Goal: Information Seeking & Learning: Check status

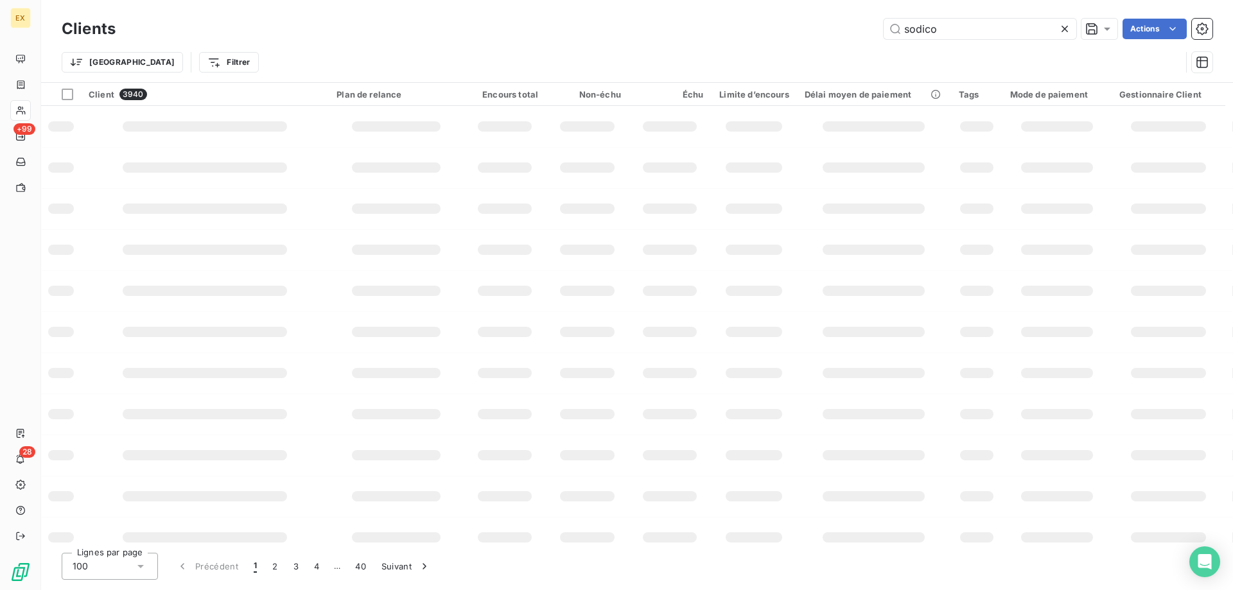
type input "sodico"
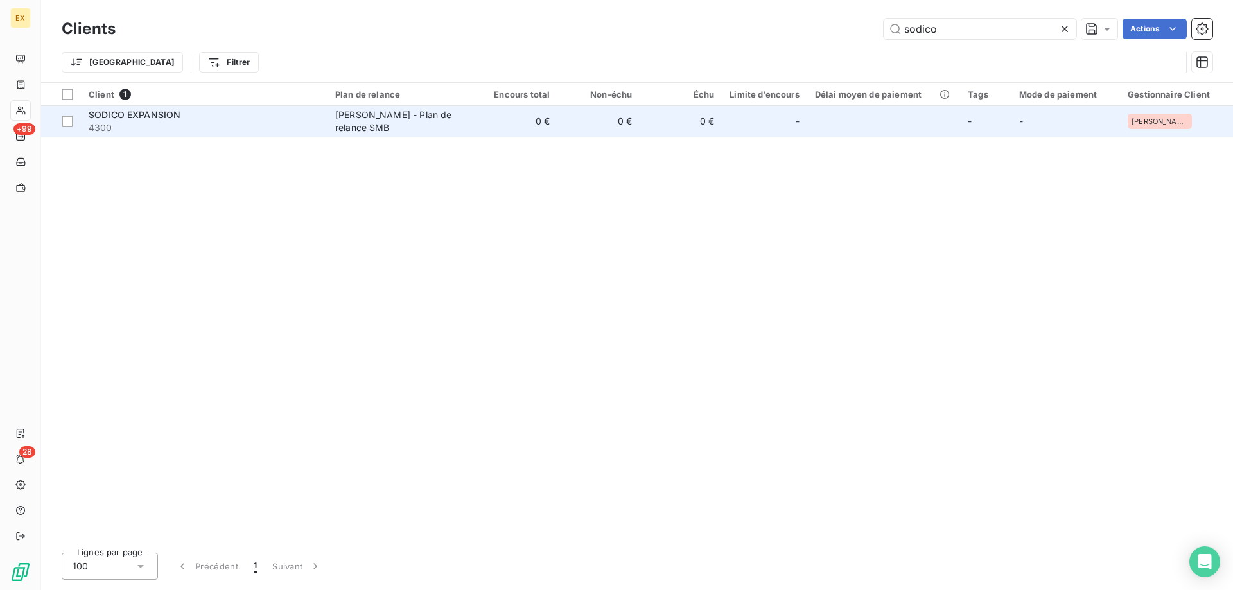
click at [277, 133] on span "4300" at bounding box center [204, 127] width 231 height 13
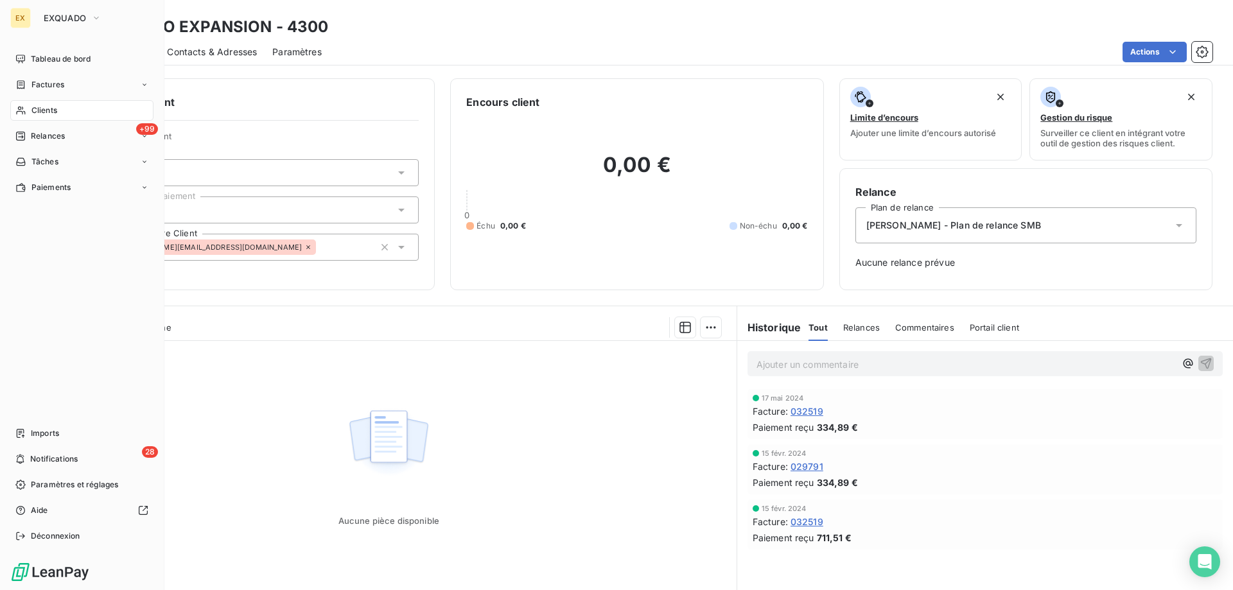
click at [15, 6] on div "EX EXQUADO Tableau de bord Factures Clients +99 Relances Tâches Paiements Impor…" at bounding box center [82, 295] width 164 height 590
click at [75, 16] on button "EXQUADO" at bounding box center [72, 18] width 73 height 21
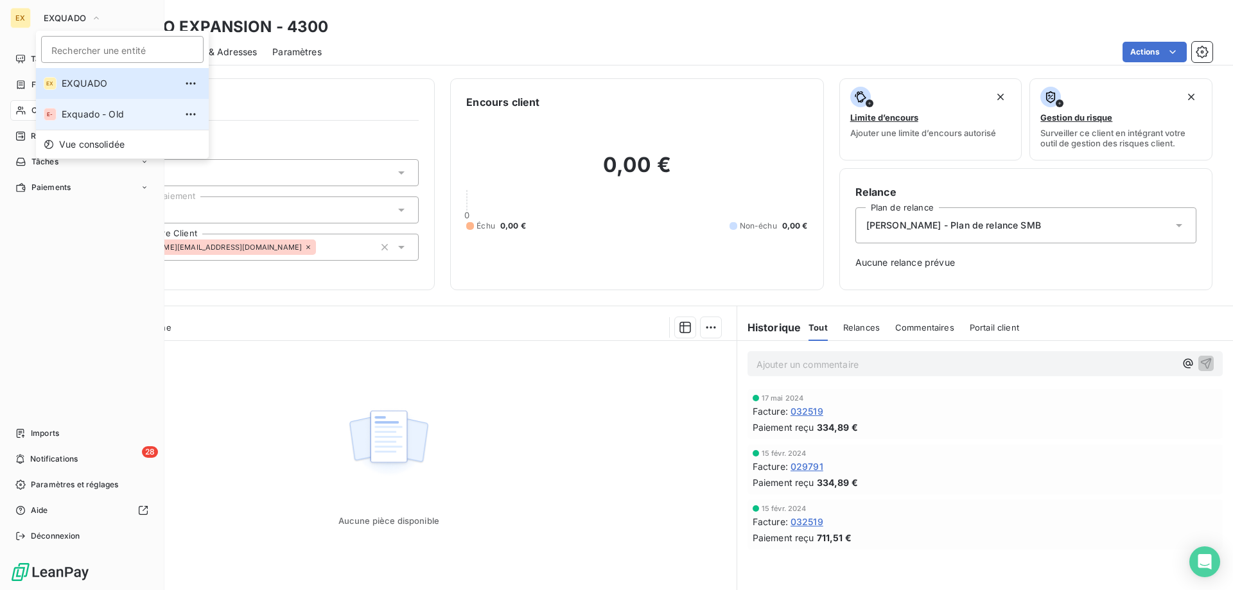
click at [109, 117] on span "Exquado - Old" at bounding box center [119, 114] width 114 height 13
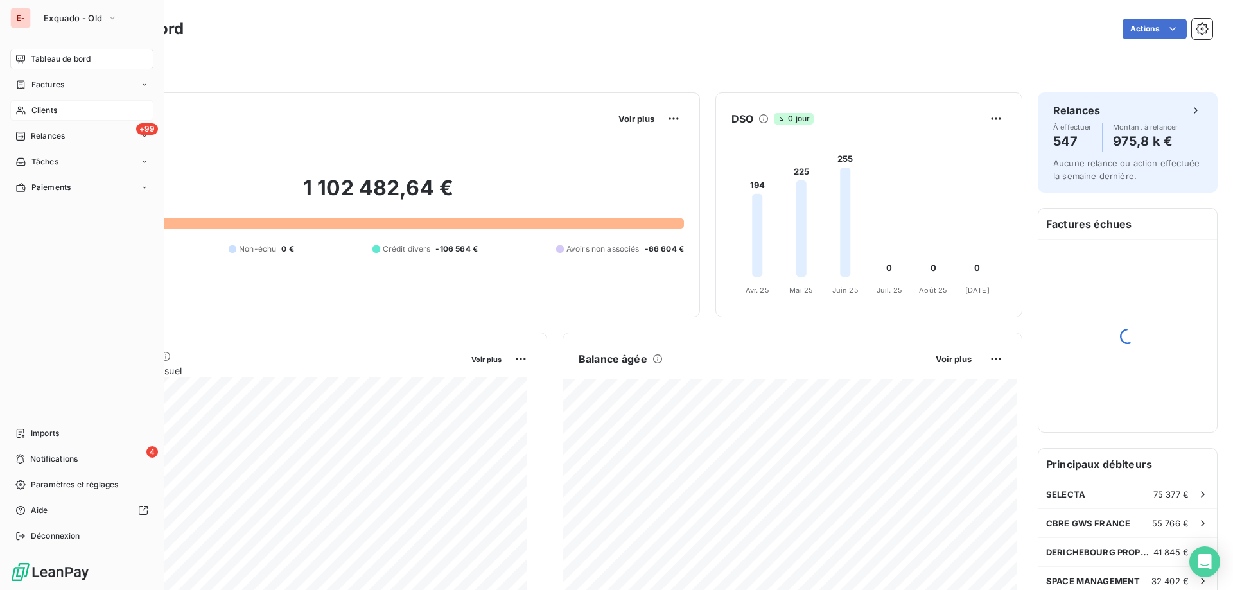
click at [33, 105] on span "Clients" at bounding box center [44, 111] width 26 height 12
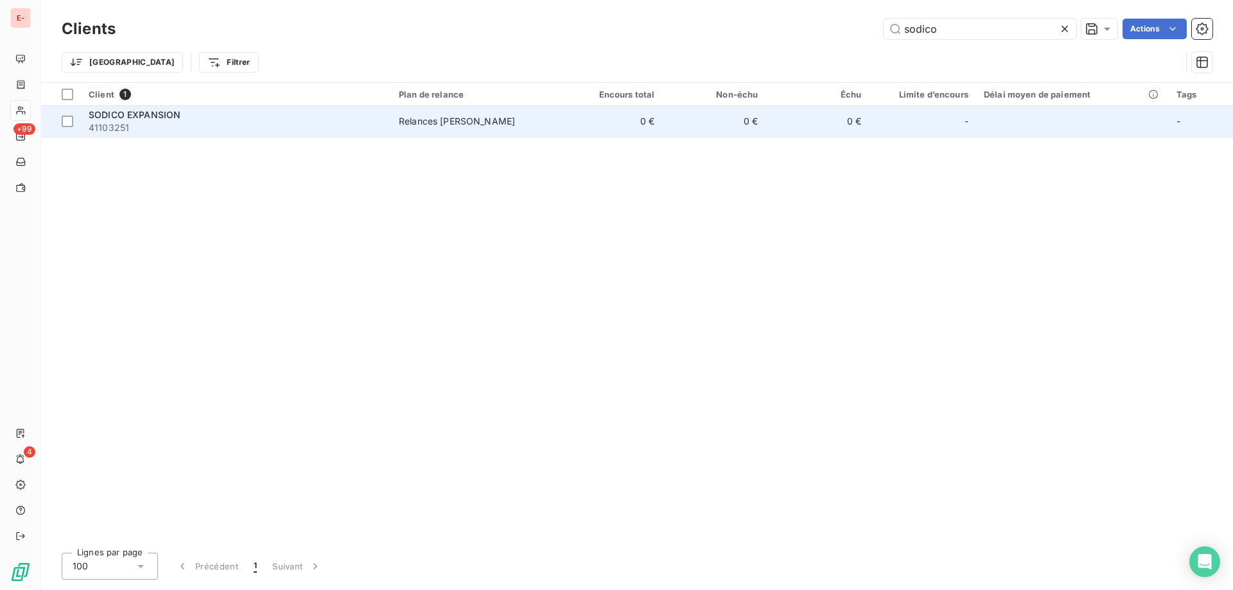
click at [270, 127] on span "41103251" at bounding box center [236, 127] width 295 height 13
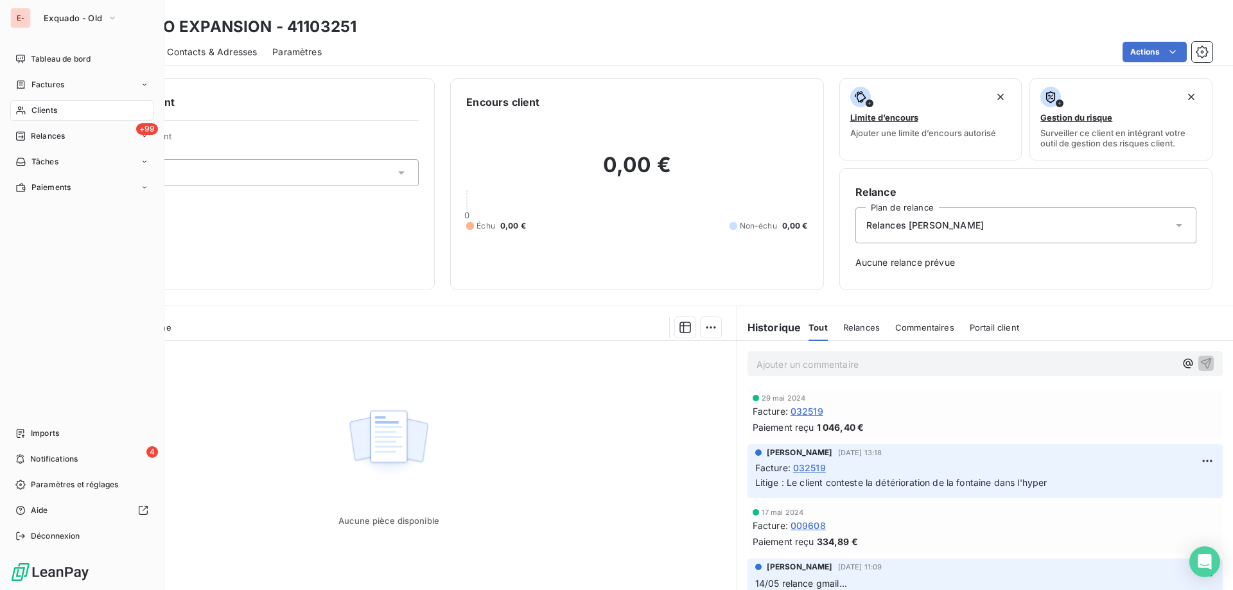
click at [29, 15] on div "E-" at bounding box center [20, 18] width 21 height 21
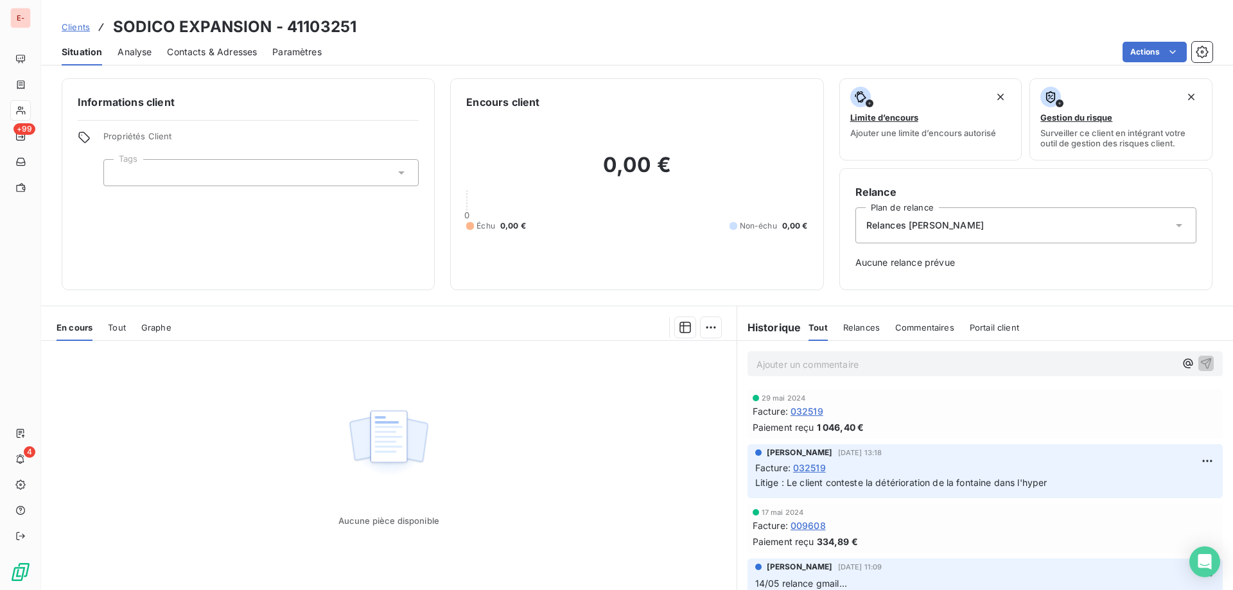
click at [85, 25] on span "Clients" at bounding box center [76, 27] width 28 height 10
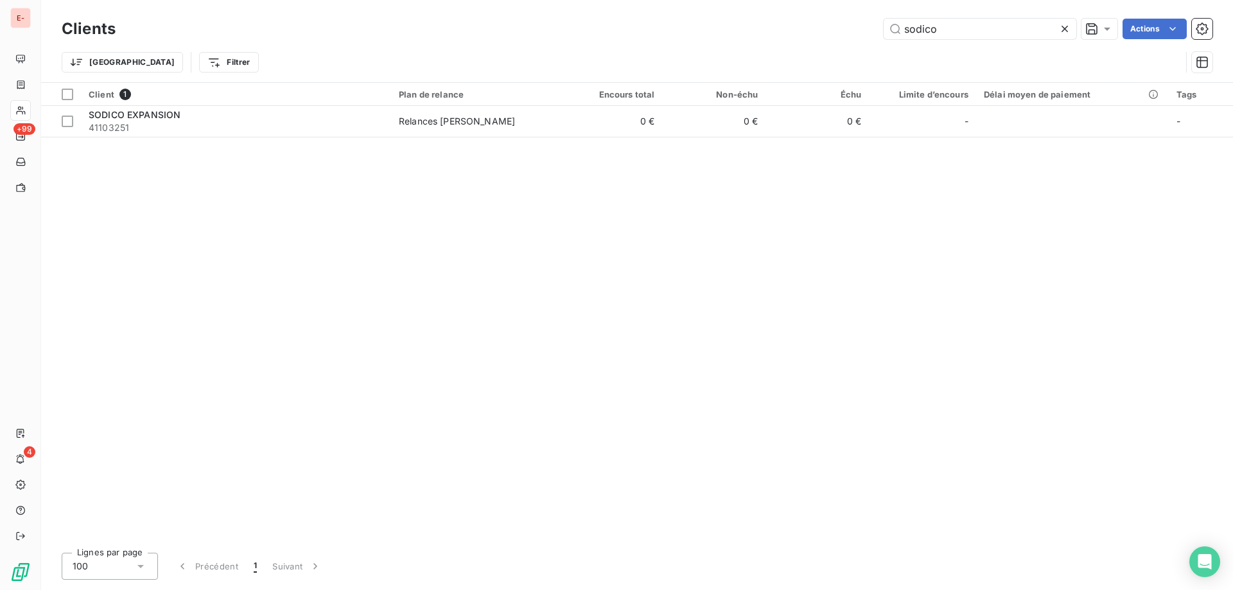
drag, startPoint x: 956, startPoint y: 27, endPoint x: 861, endPoint y: 36, distance: 95.5
click at [861, 36] on div "sodico Actions" at bounding box center [672, 29] width 1082 height 21
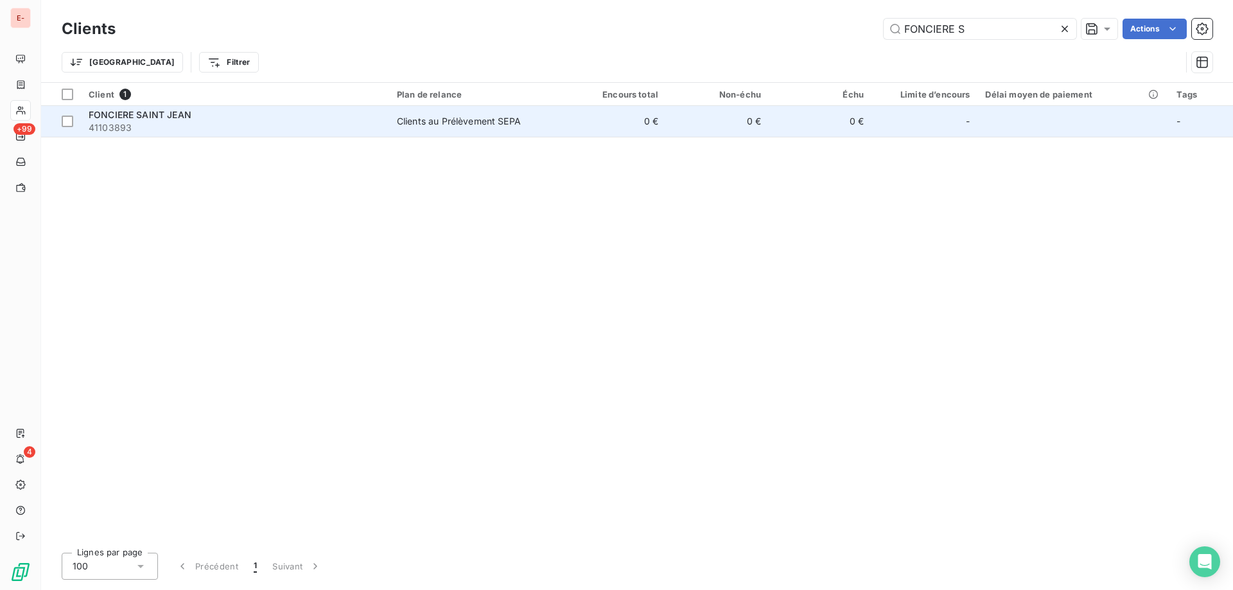
type input "FONCIERE S"
click at [331, 115] on div "FONCIERE SAINT JEAN" at bounding box center [235, 115] width 293 height 13
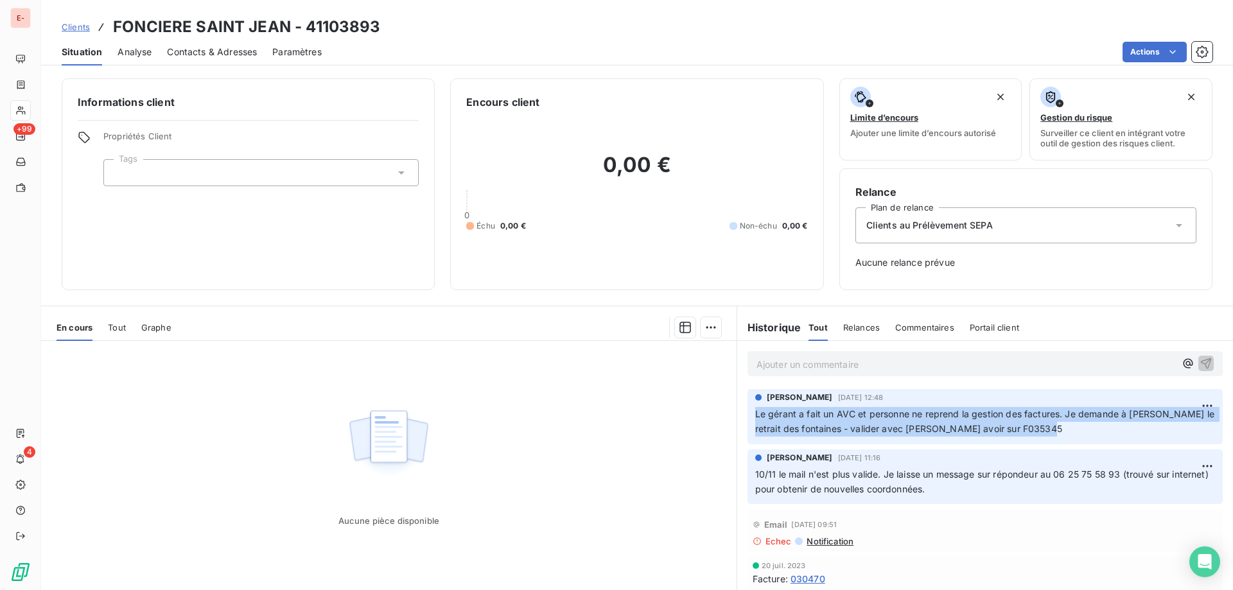
copy span "Le gérant a fait un AVC et personne ne reprend la gestion des factures. Je dema…"
drag, startPoint x: 1064, startPoint y: 432, endPoint x: 748, endPoint y: 421, distance: 315.6
click at [748, 421] on div "[PERSON_NAME] [DATE] 12:48 Le gérant a fait un AVC et personne ne reprend la ge…" at bounding box center [985, 416] width 475 height 55
click at [75, 22] on span "Clients" at bounding box center [76, 27] width 28 height 10
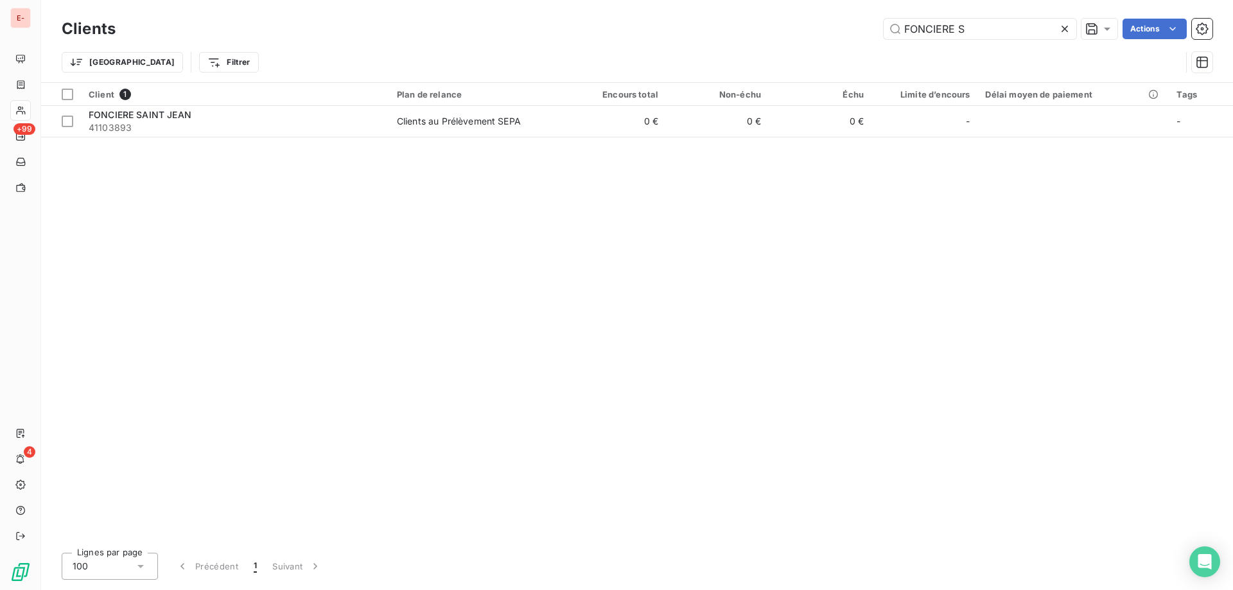
drag, startPoint x: 983, startPoint y: 22, endPoint x: 859, endPoint y: 22, distance: 124.6
click at [859, 22] on div "FONCIERE S Actions" at bounding box center [672, 29] width 1082 height 21
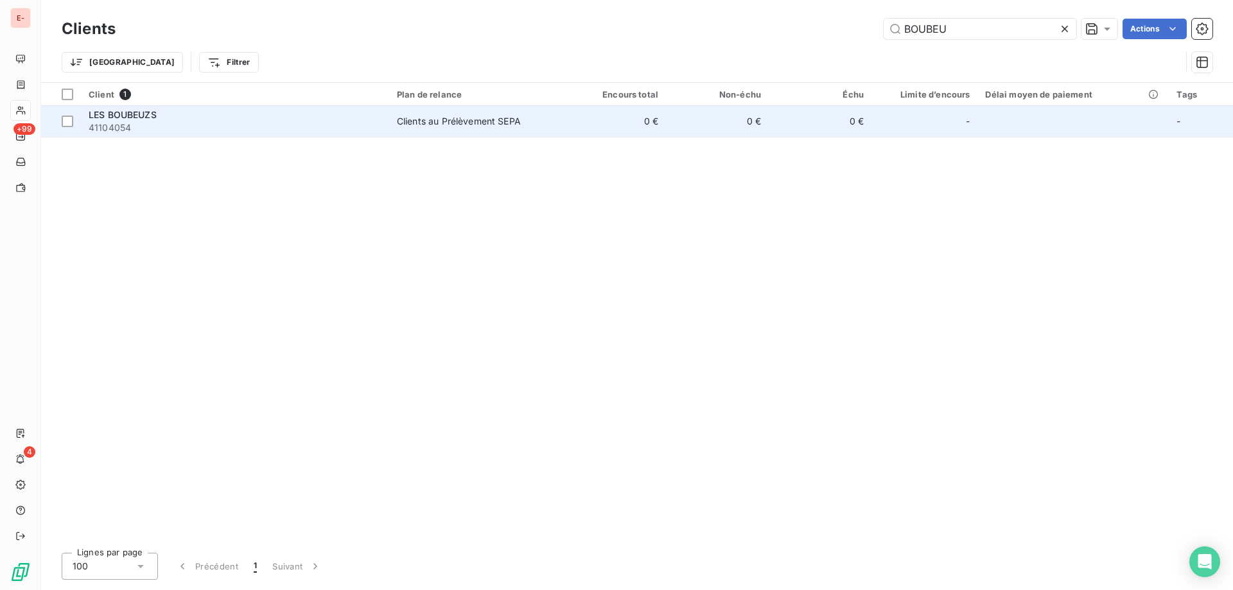
type input "BOUBEU"
click at [271, 115] on div "LES BOUBEUZS" at bounding box center [235, 115] width 293 height 13
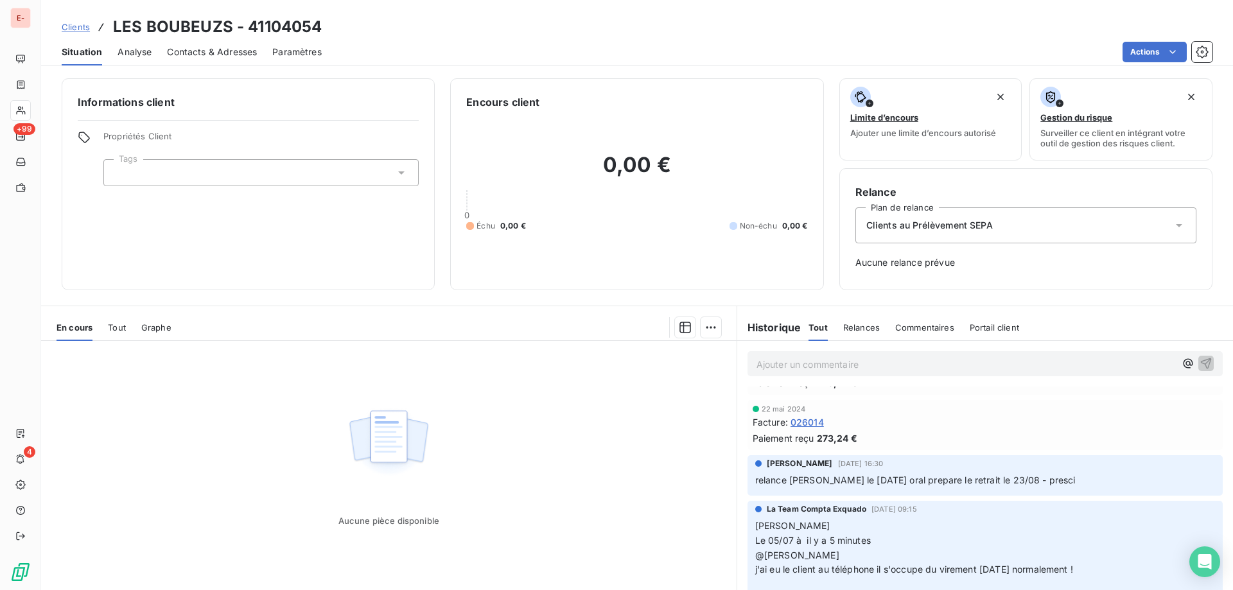
scroll to position [64, 0]
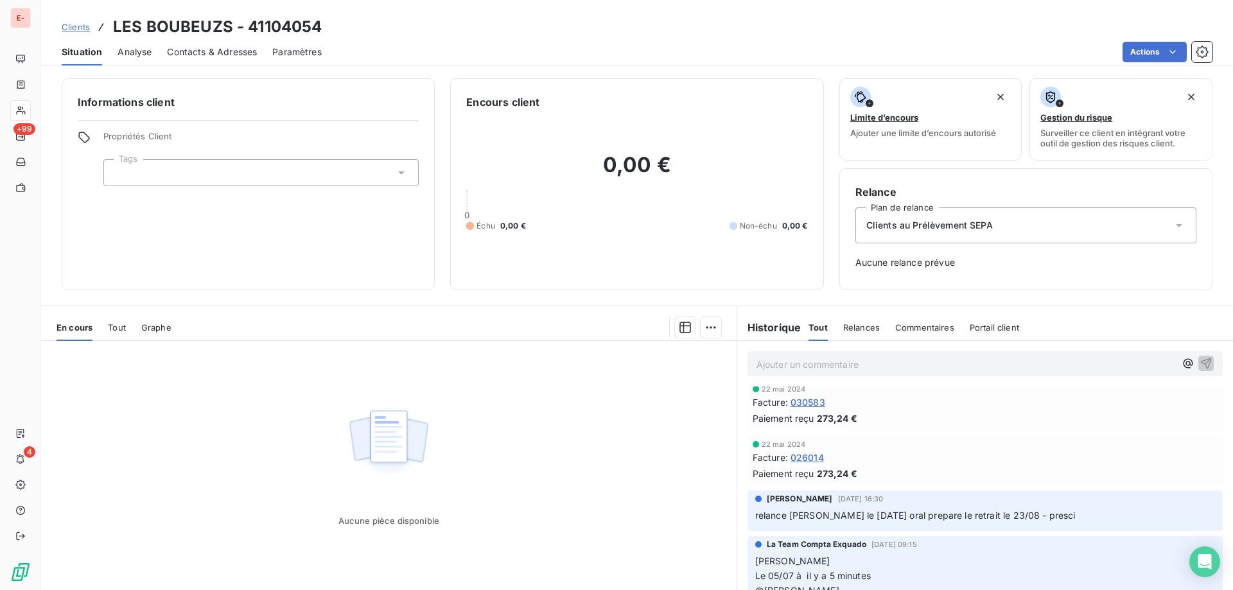
click at [72, 22] on span "Clients" at bounding box center [76, 27] width 28 height 10
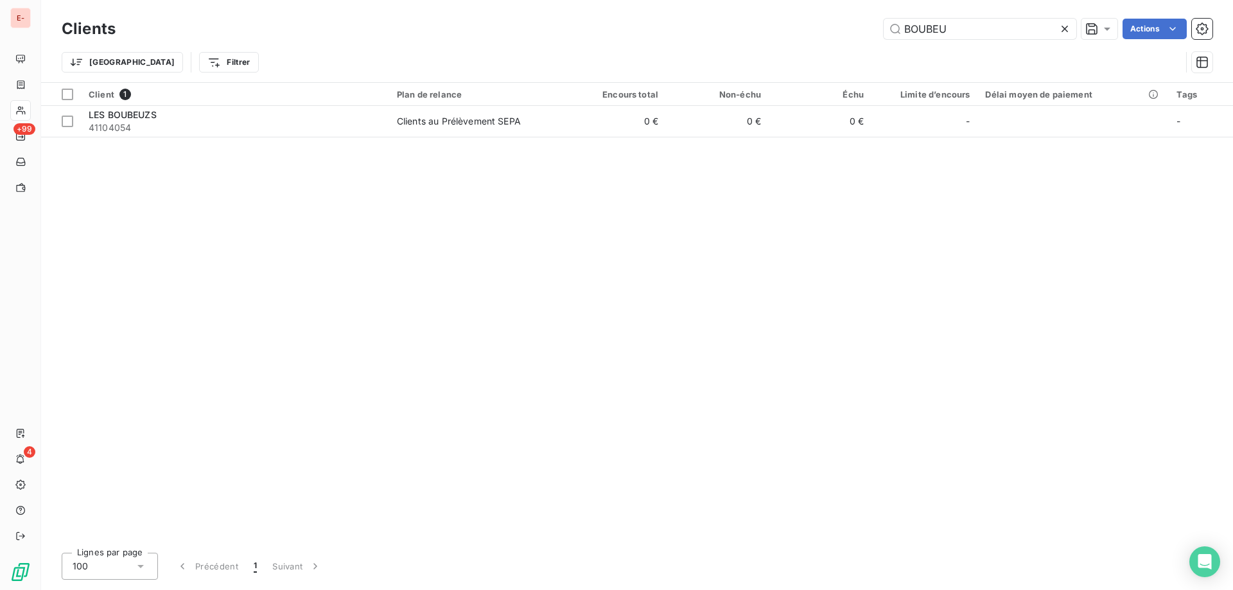
drag, startPoint x: 957, startPoint y: 28, endPoint x: 867, endPoint y: 27, distance: 89.9
click at [867, 28] on div "BOUBEU Actions" at bounding box center [672, 29] width 1082 height 21
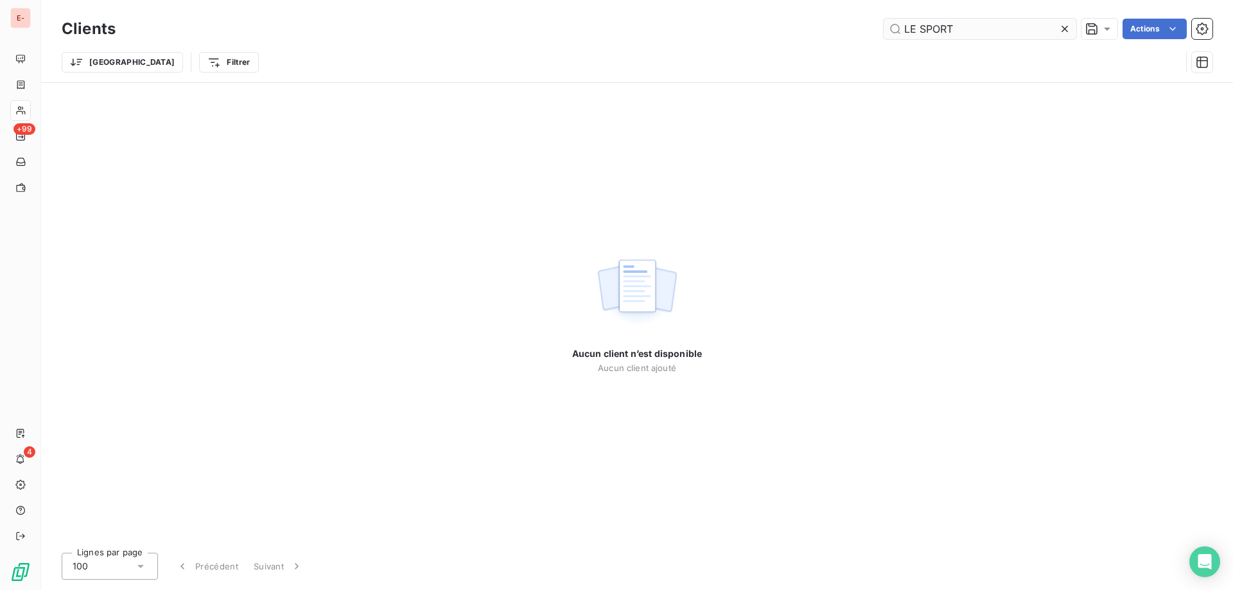
click at [962, 36] on input "LE SPORT" at bounding box center [980, 29] width 193 height 21
drag, startPoint x: 972, startPoint y: 33, endPoint x: 890, endPoint y: 33, distance: 81.6
click at [890, 33] on input "LE SPORT" at bounding box center [980, 29] width 193 height 21
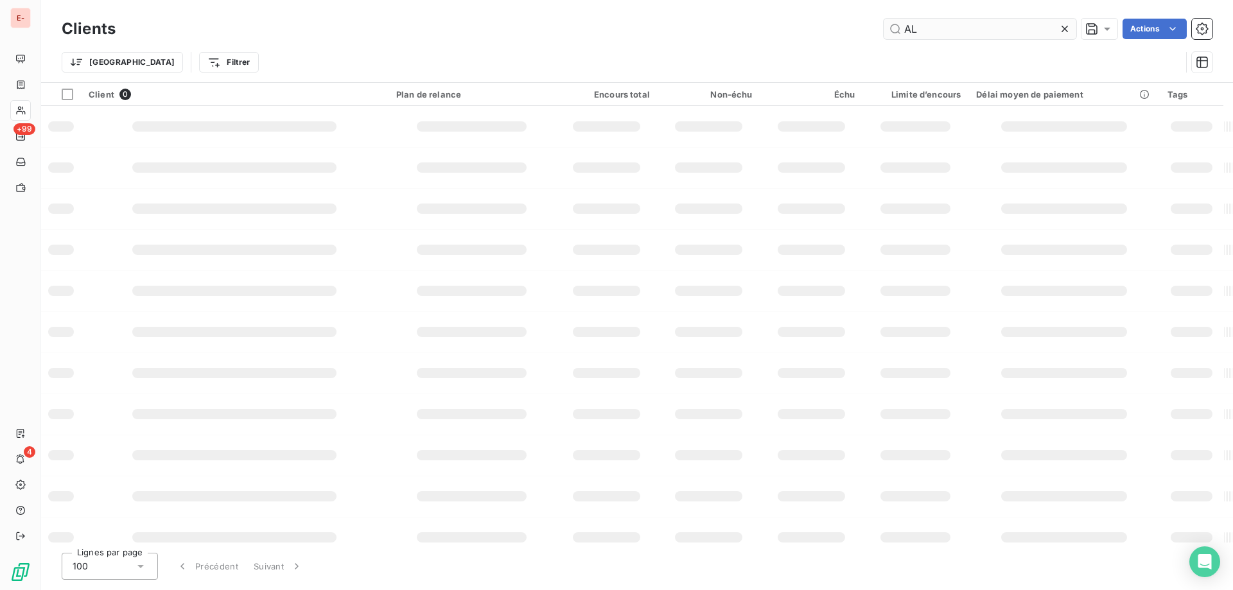
type input "A"
type input "C"
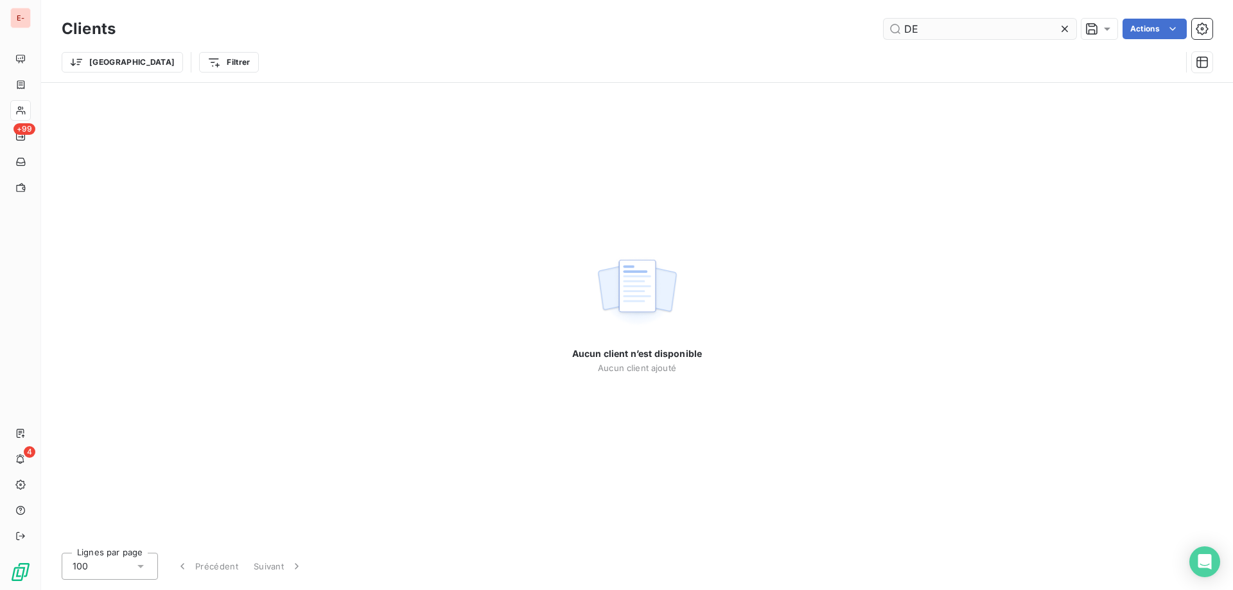
type input "D"
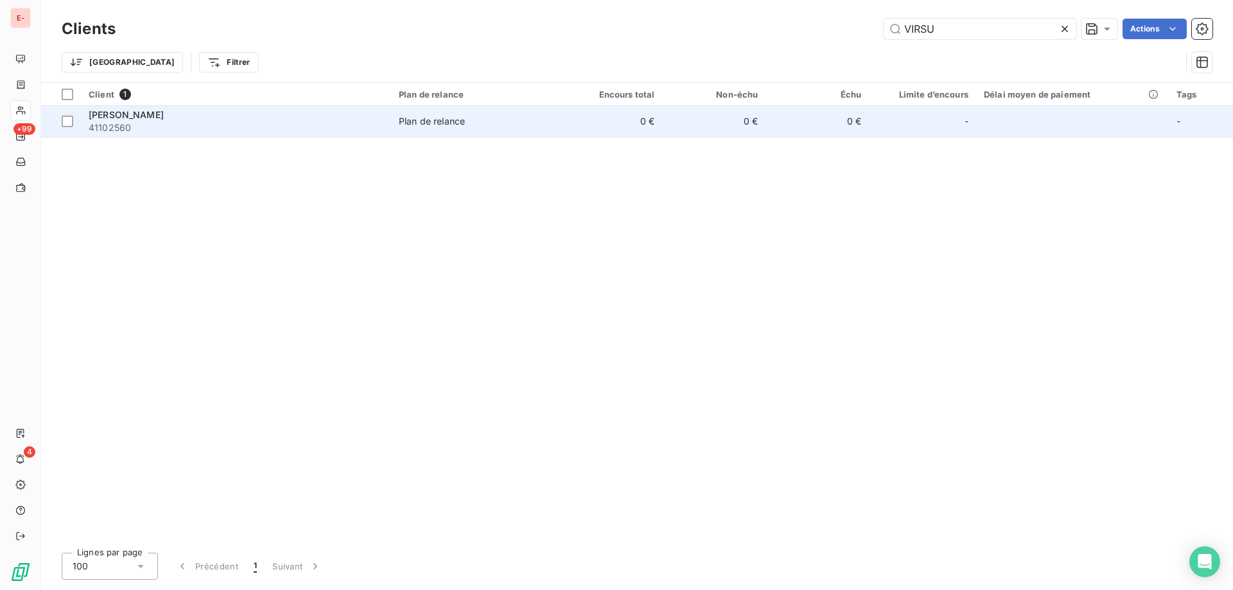
type input "VIRSU"
click at [322, 116] on div "[PERSON_NAME]" at bounding box center [236, 115] width 295 height 13
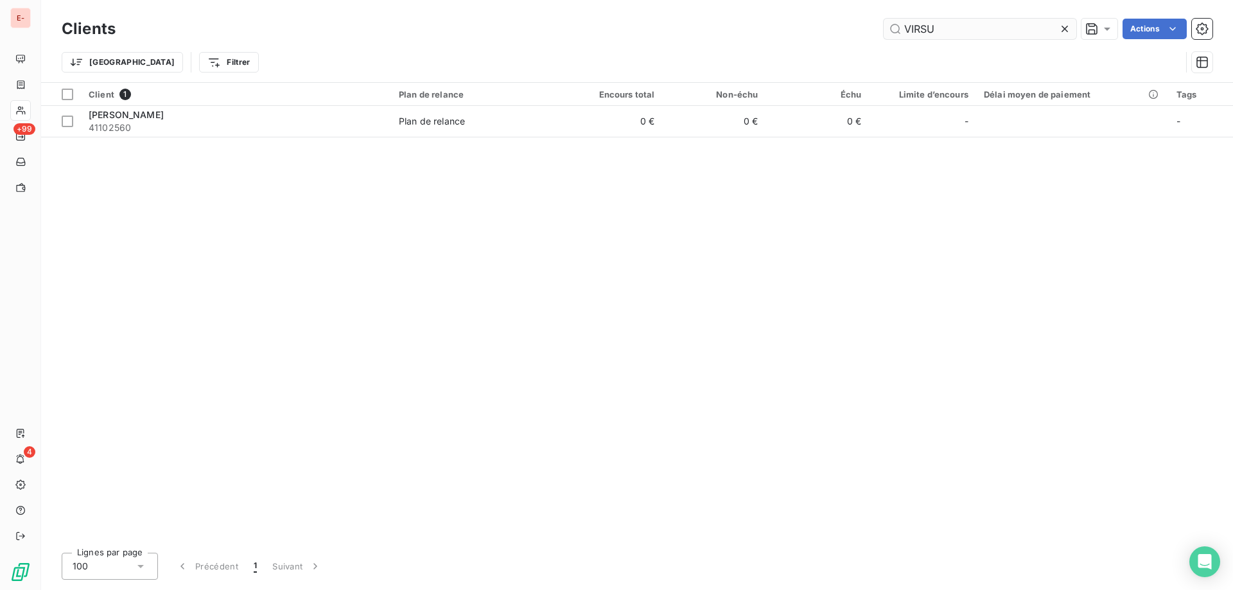
click at [962, 32] on input "VIRSU" at bounding box center [980, 29] width 193 height 21
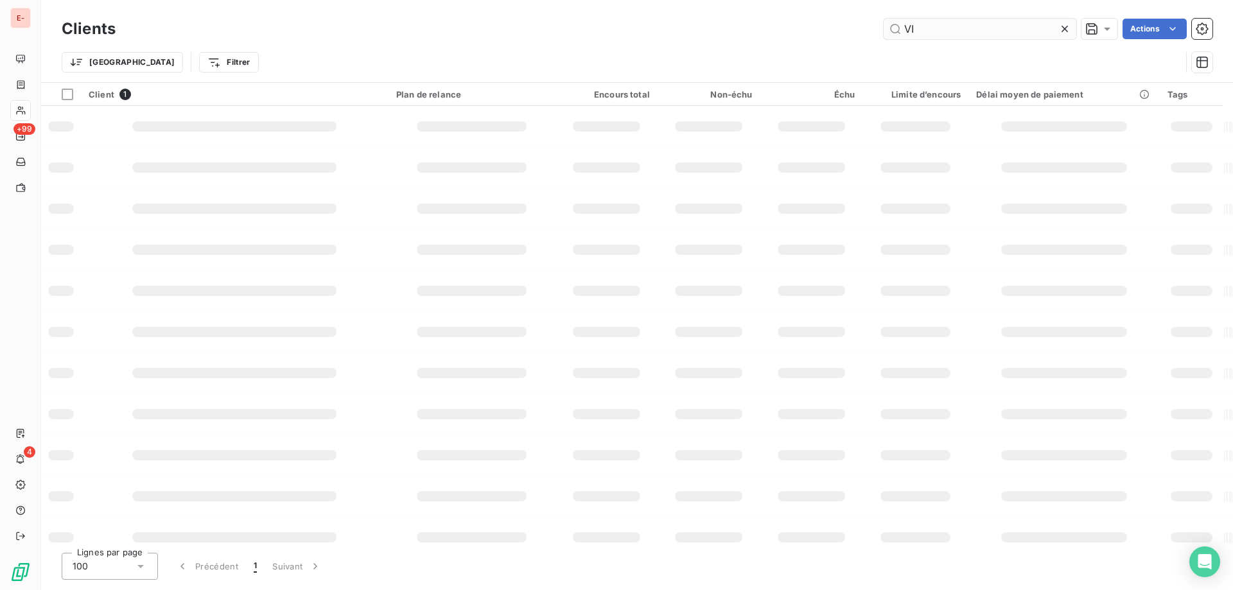
type input "V"
type input "E"
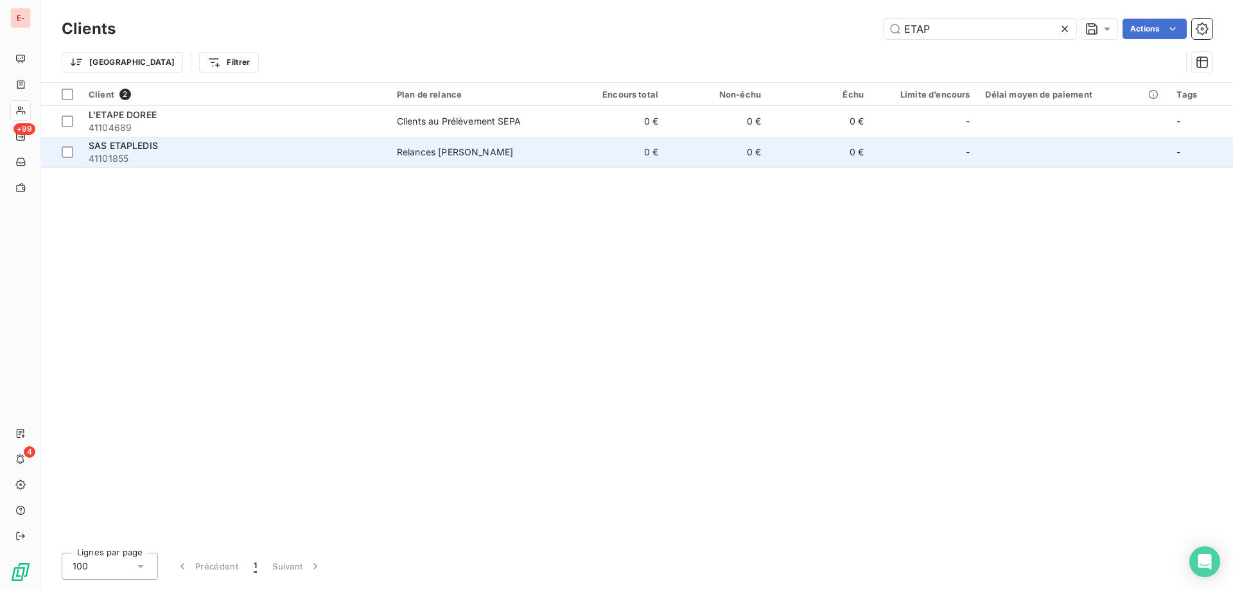
type input "ETAP"
click at [373, 154] on span "41101855" at bounding box center [235, 158] width 293 height 13
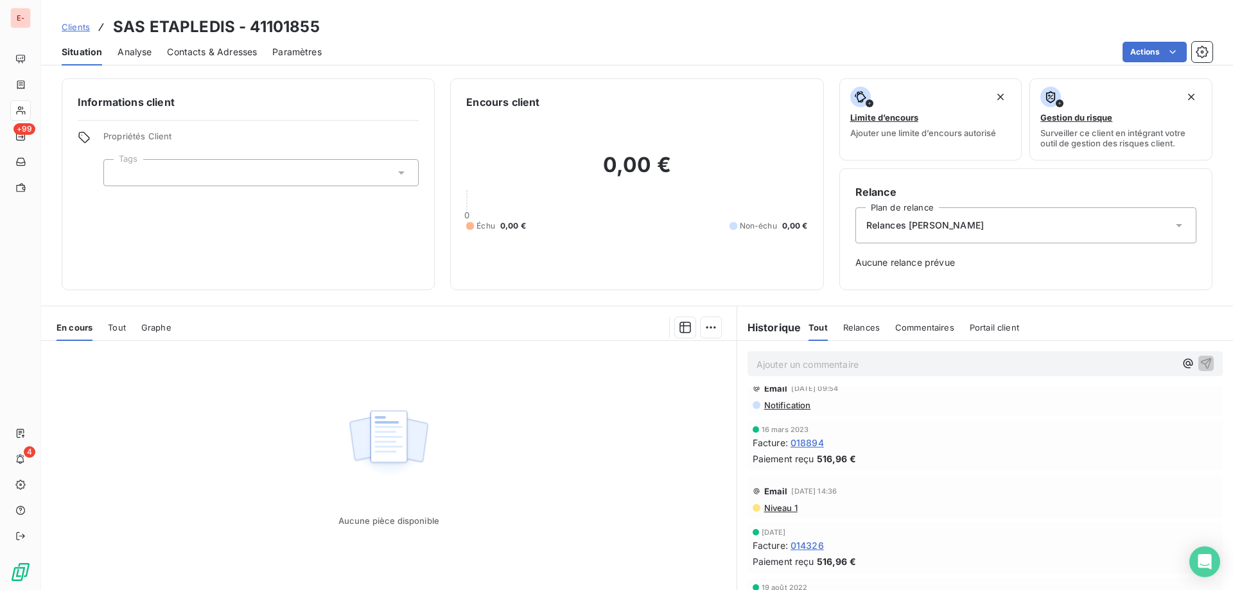
scroll to position [740, 0]
click at [68, 22] on span "Clients" at bounding box center [76, 27] width 28 height 10
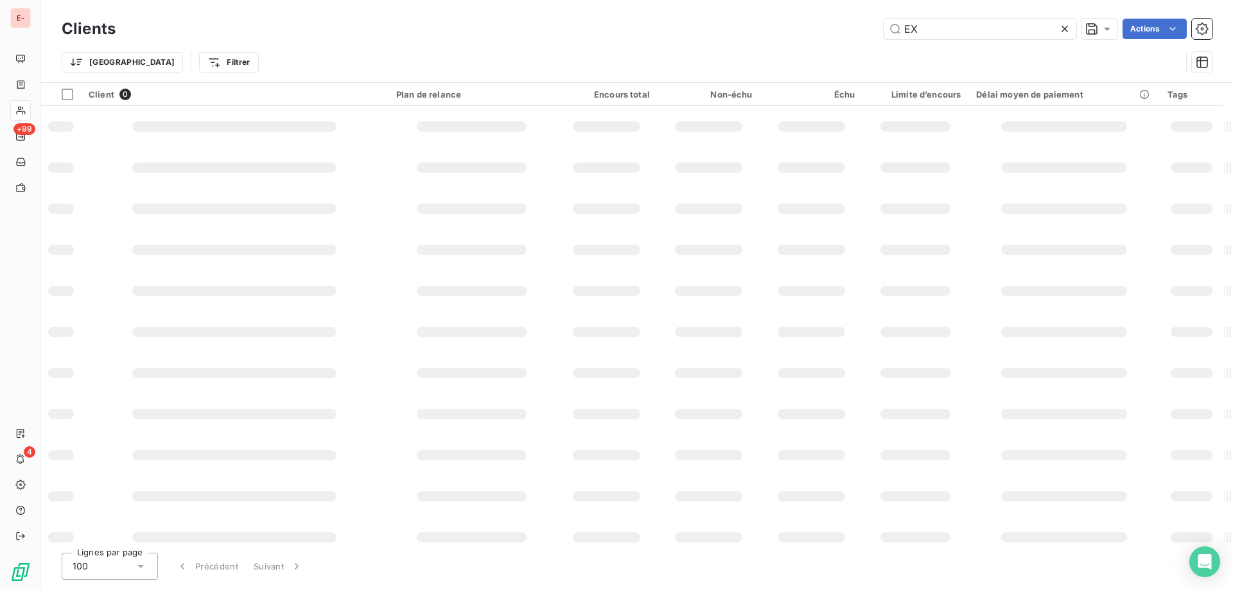
type input "E"
type input "G"
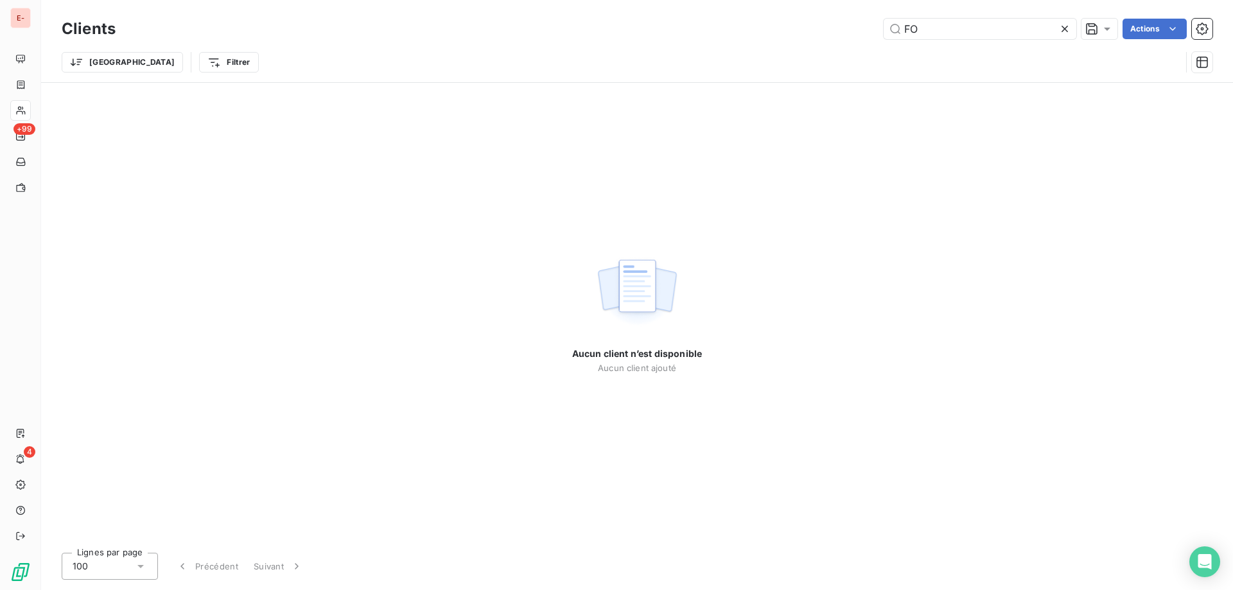
type input "F"
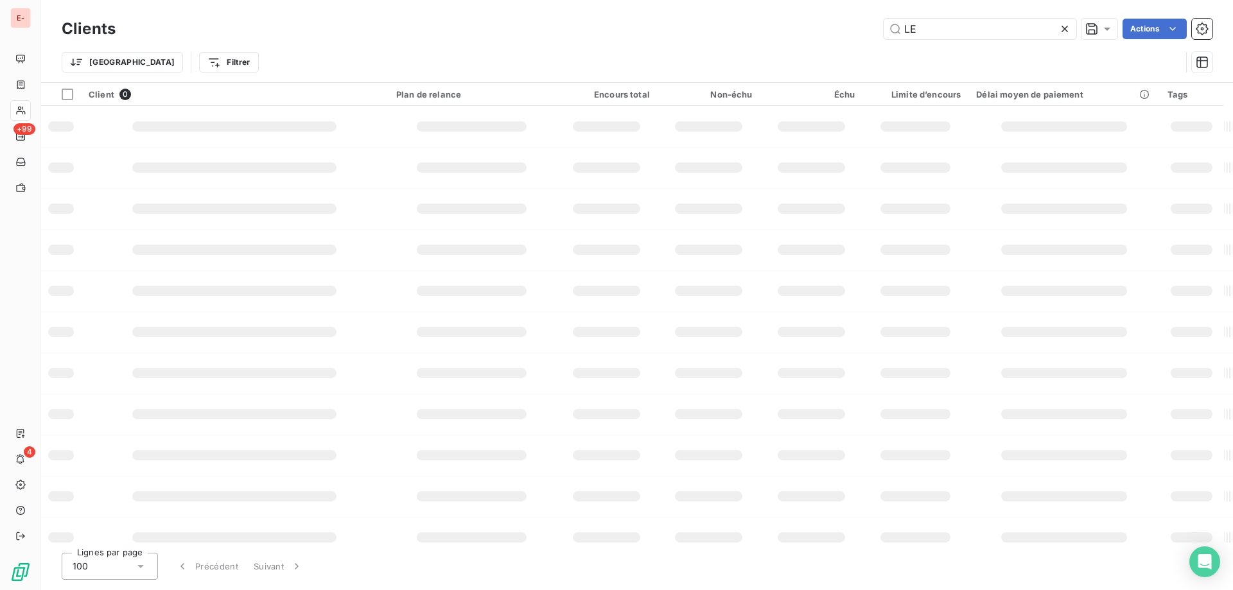
type input "L"
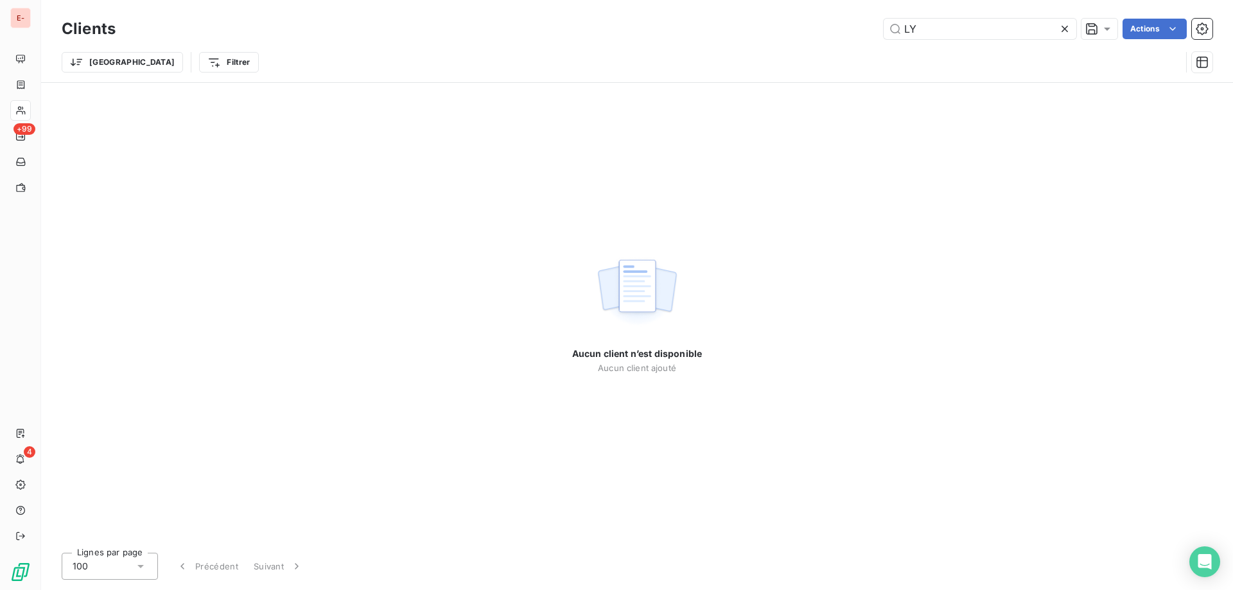
type input "L"
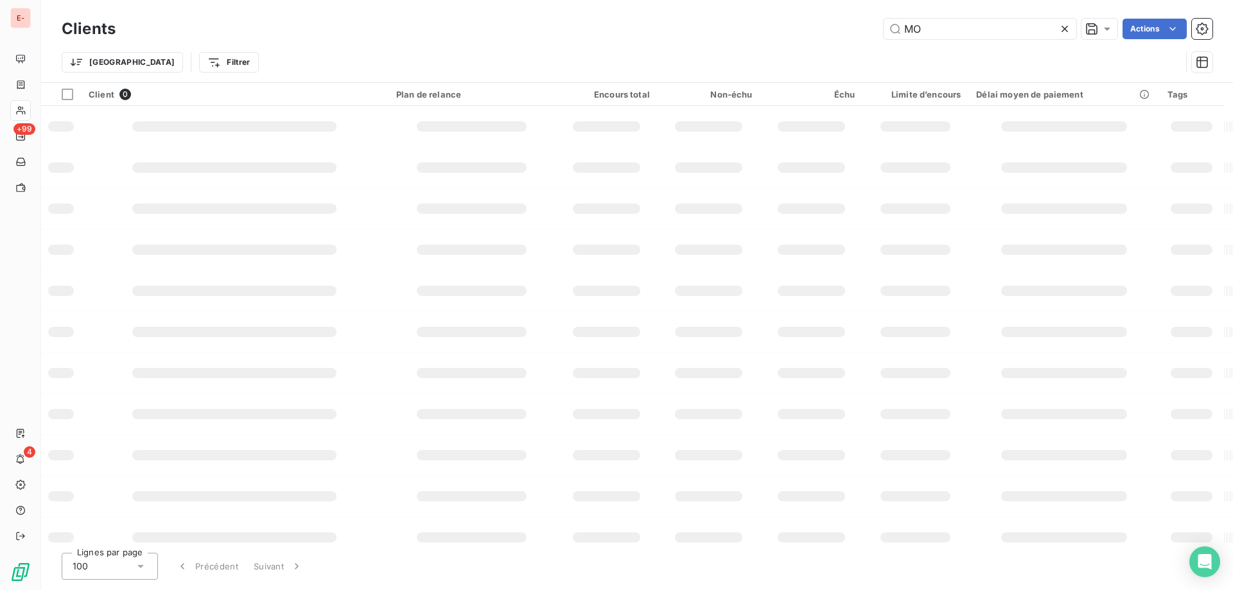
type input "M"
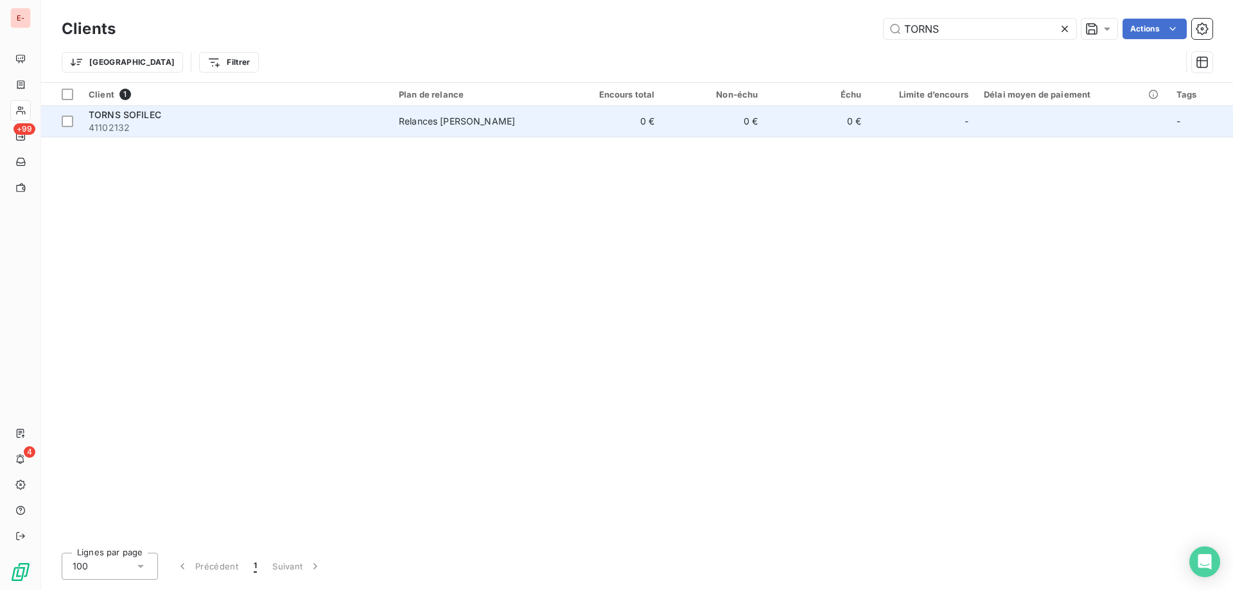
type input "TORNS"
click at [343, 111] on div "TORNS SOFILEC" at bounding box center [236, 115] width 295 height 13
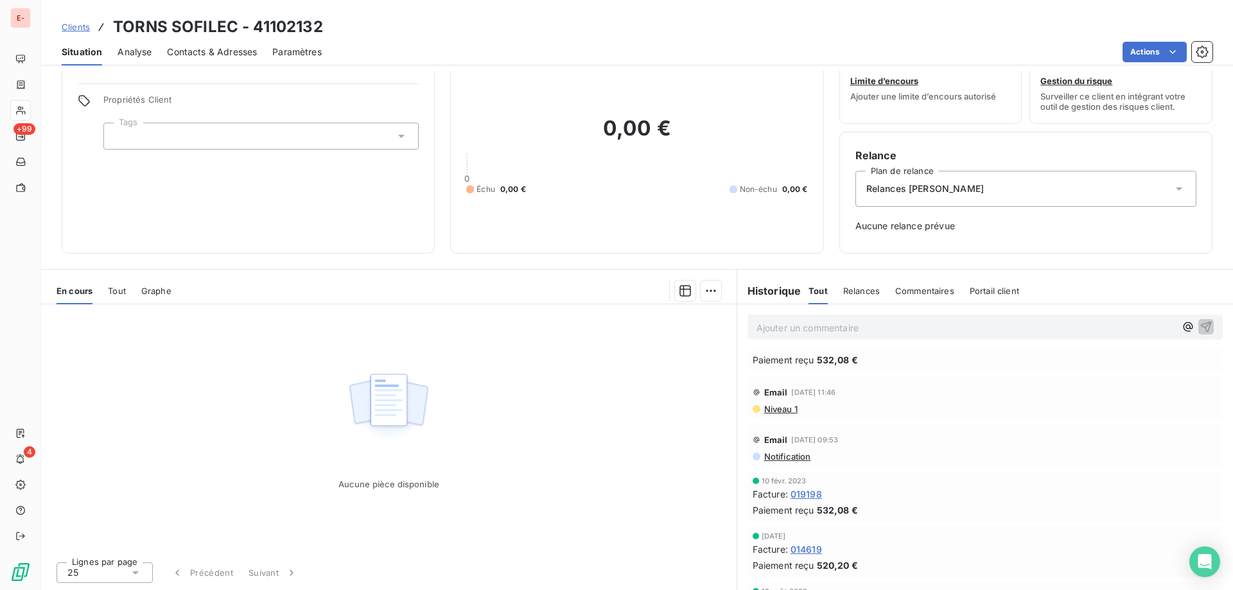
scroll to position [1025, 0]
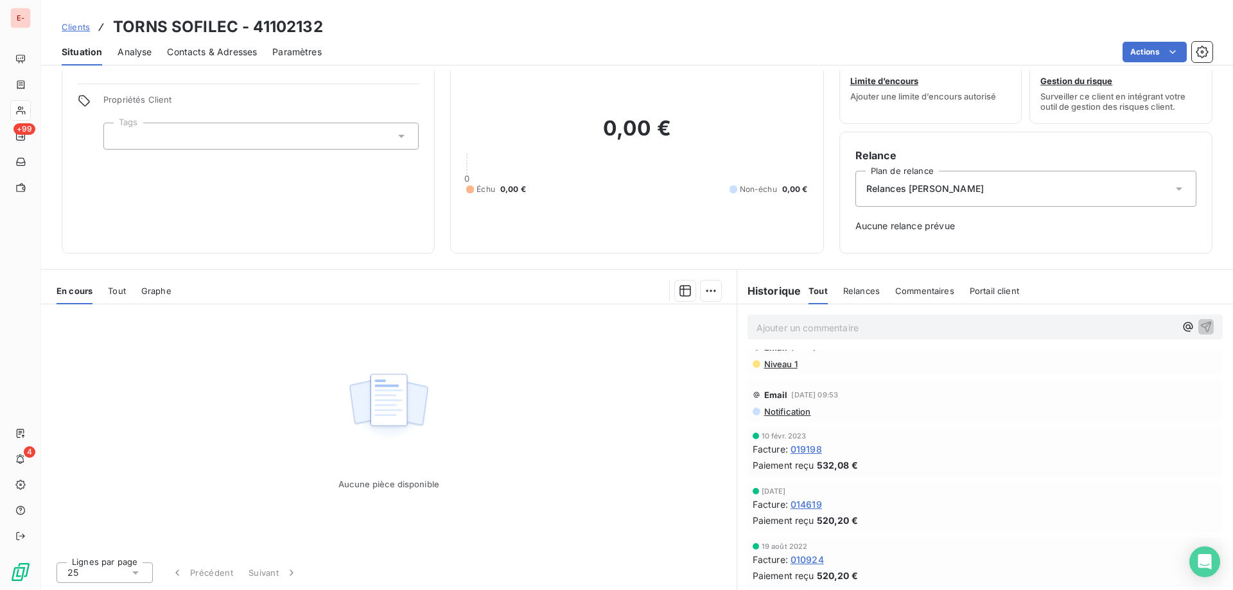
click at [77, 31] on span "Clients" at bounding box center [76, 27] width 28 height 10
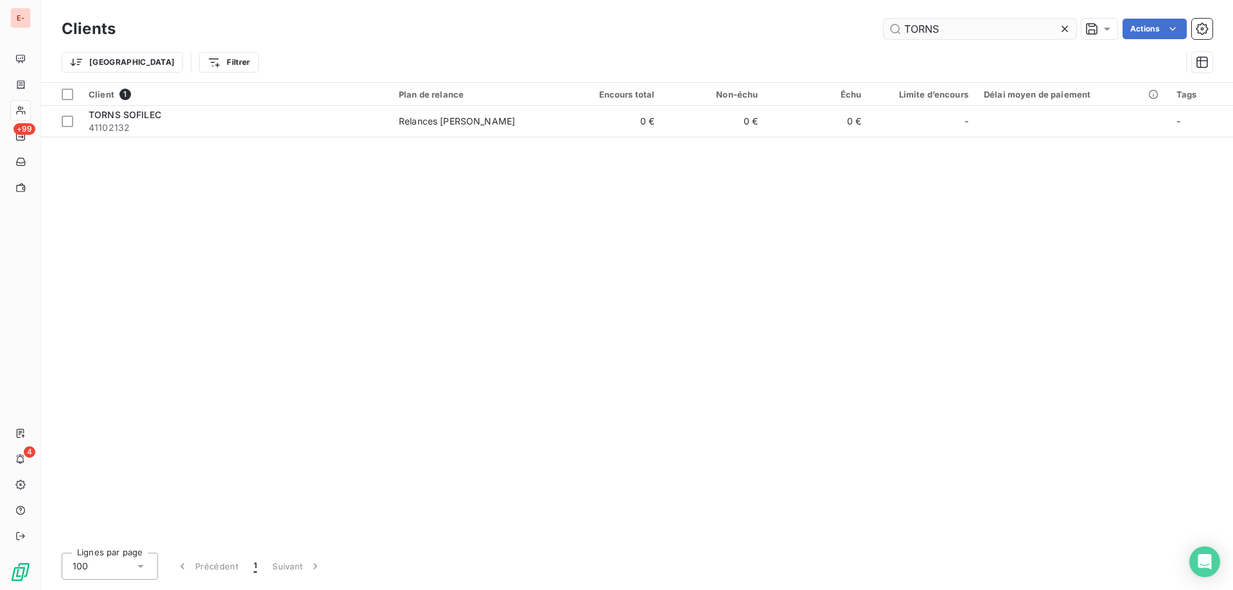
drag, startPoint x: 961, startPoint y: 24, endPoint x: 887, endPoint y: 24, distance: 73.9
click at [887, 24] on input "TORNS" at bounding box center [980, 29] width 193 height 21
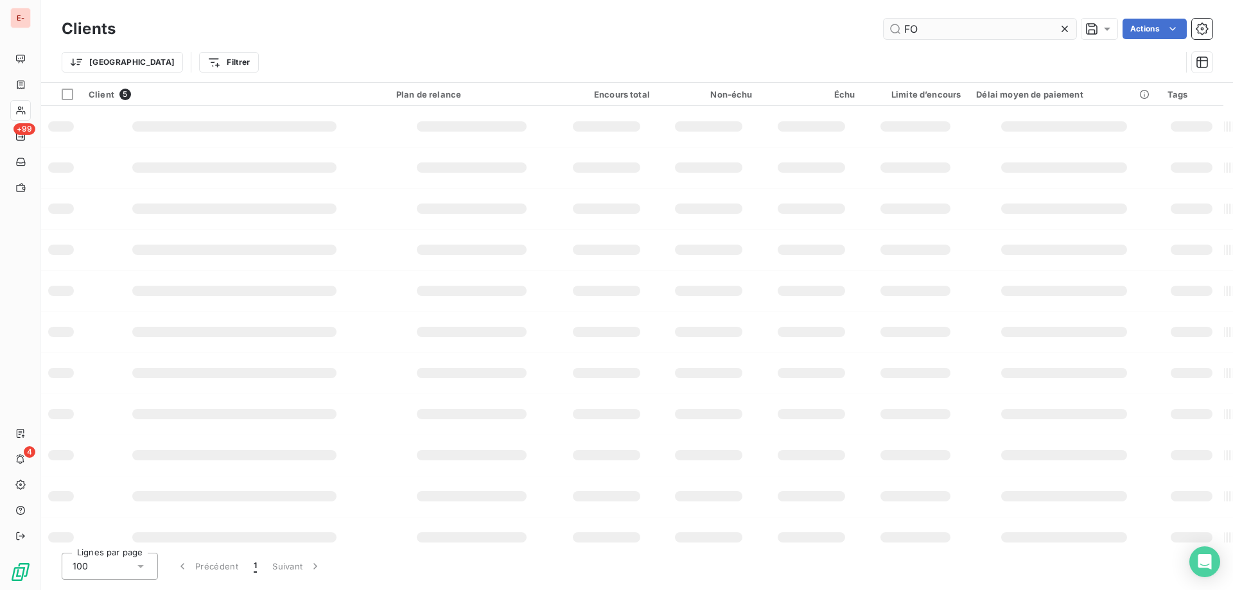
type input "F"
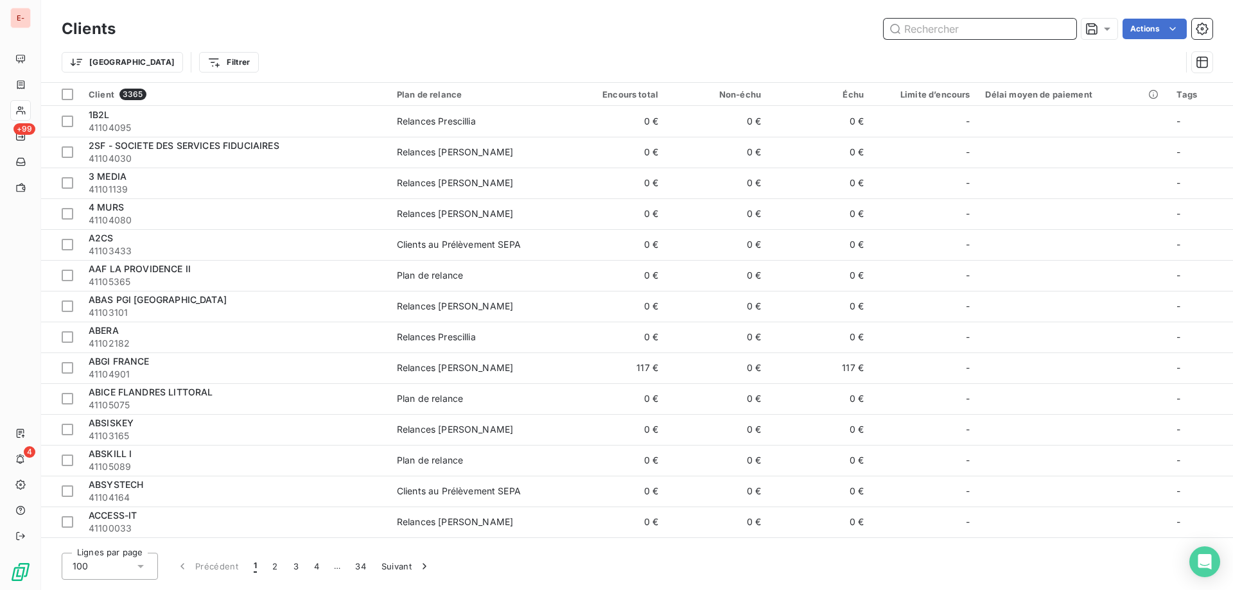
click at [922, 26] on input "text" at bounding box center [980, 29] width 193 height 21
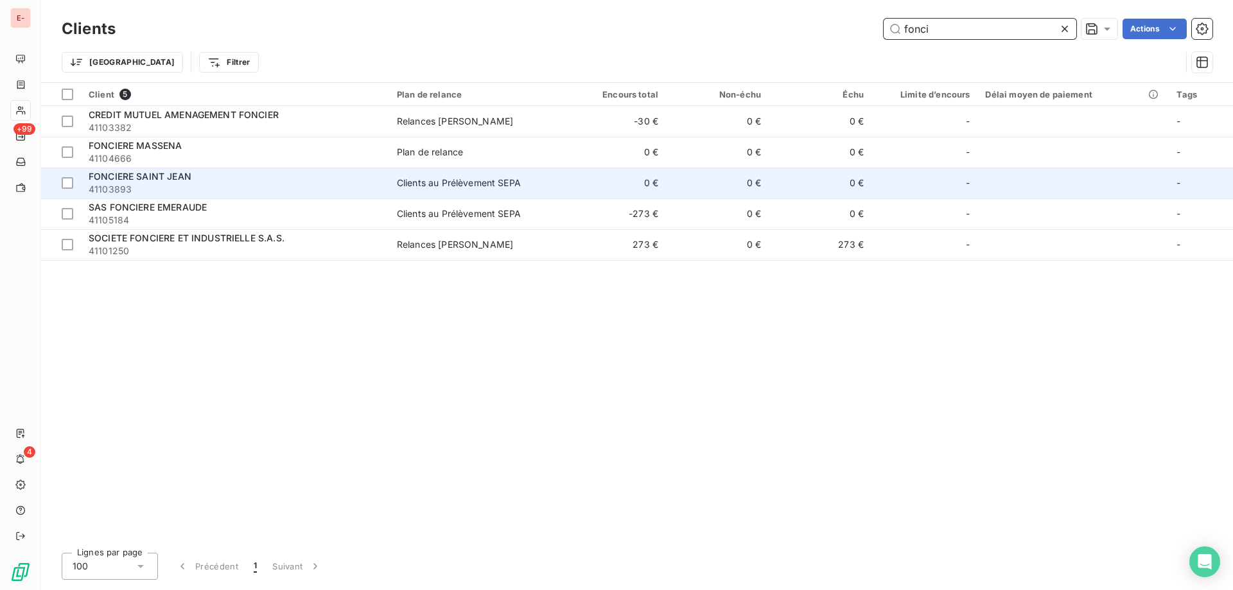
type input "fonci"
click at [278, 192] on span "41103893" at bounding box center [235, 189] width 293 height 13
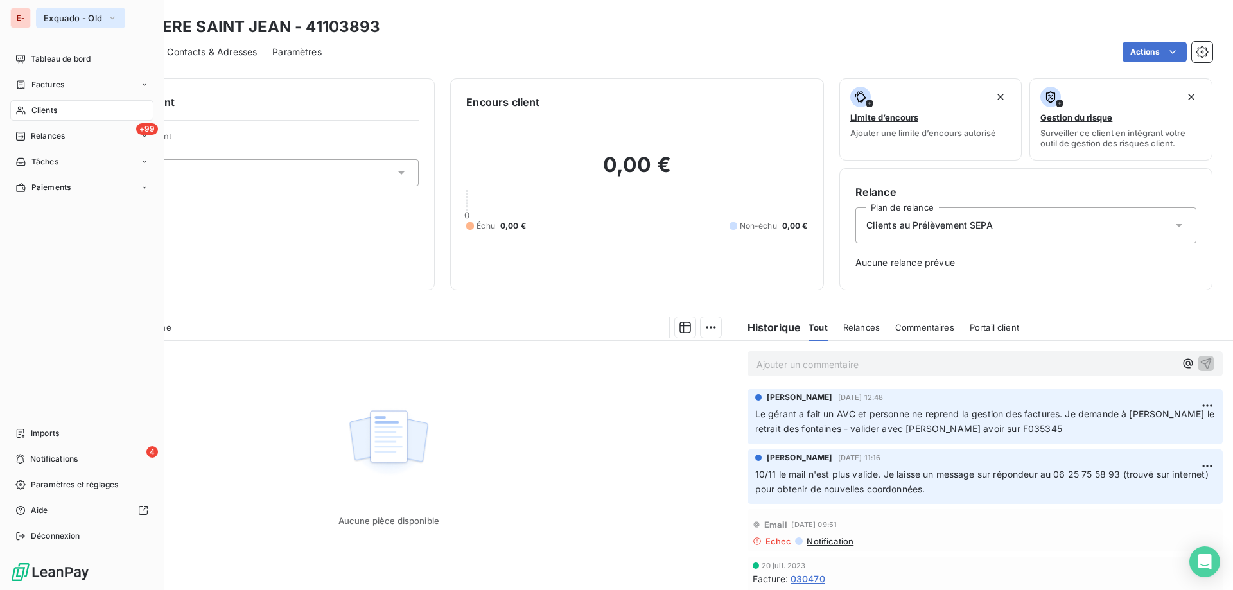
drag, startPoint x: 40, startPoint y: 11, endPoint x: 77, endPoint y: 24, distance: 39.0
click at [77, 24] on button "Exquado - Old" at bounding box center [80, 18] width 89 height 21
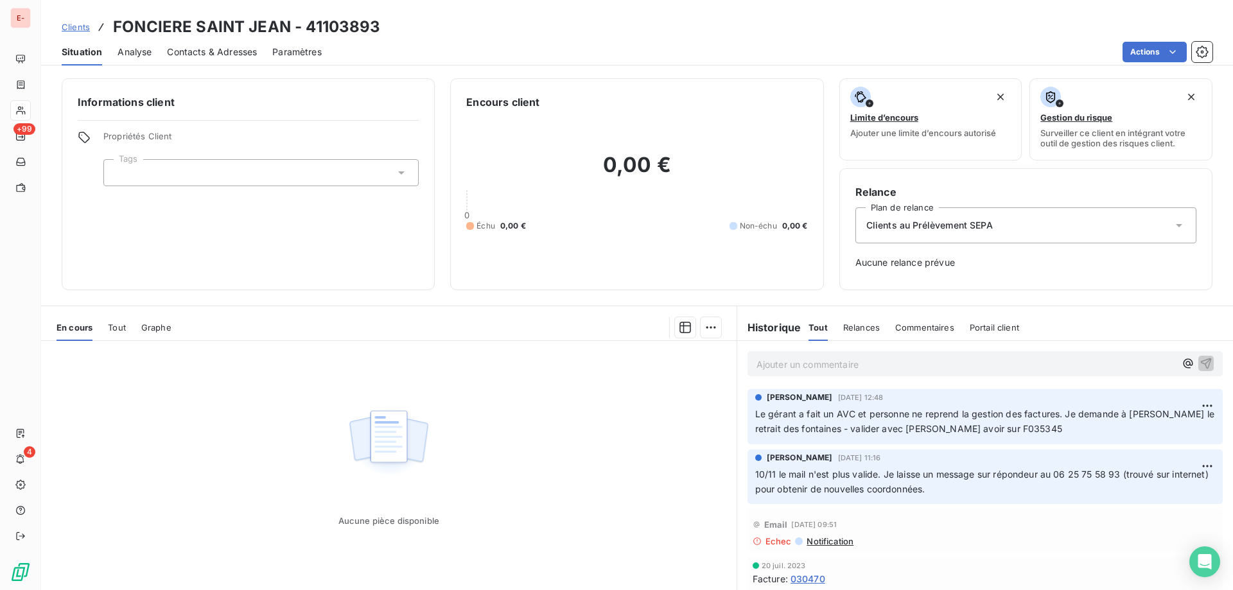
click at [250, 41] on div "Contacts & Adresses" at bounding box center [212, 52] width 90 height 27
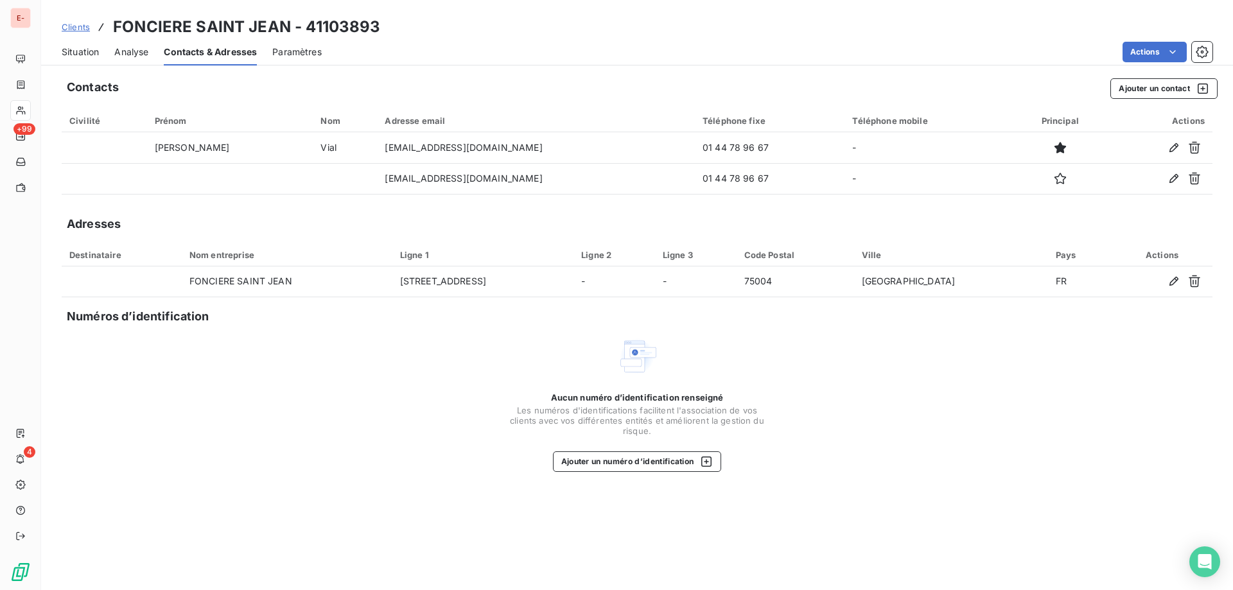
click at [91, 30] on div "Clients FONCIERE SAINT JEAN - 41103893" at bounding box center [221, 26] width 319 height 23
click at [87, 30] on span "Clients" at bounding box center [76, 27] width 28 height 10
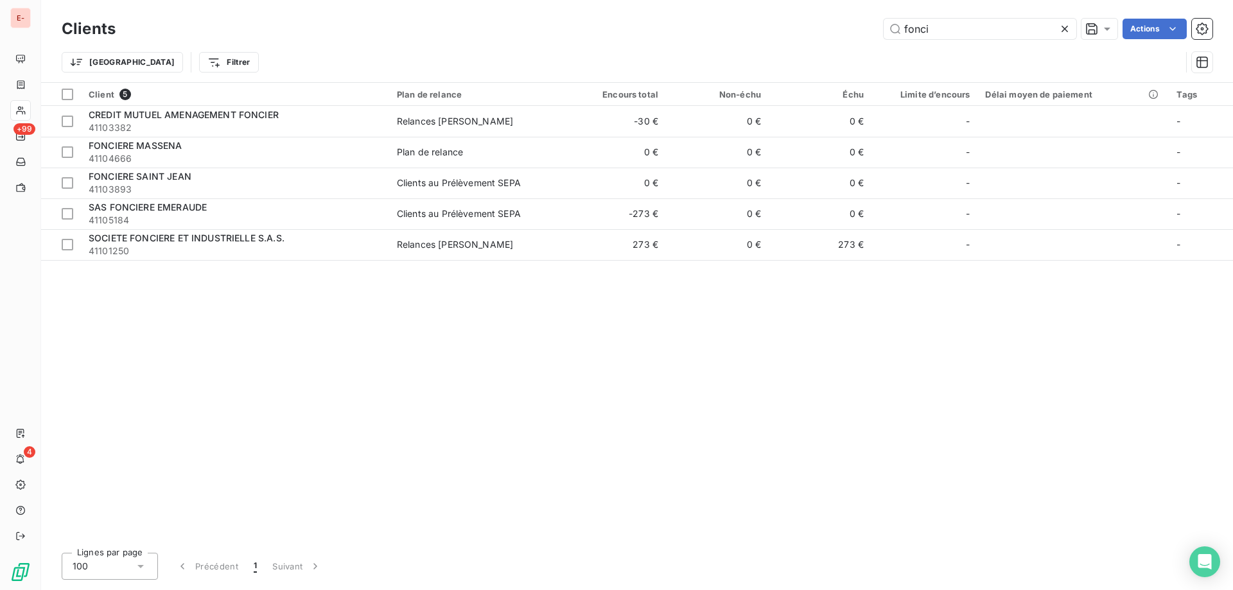
drag, startPoint x: 960, startPoint y: 26, endPoint x: 870, endPoint y: 42, distance: 91.2
click at [870, 42] on div "Clients fonci Actions" at bounding box center [637, 28] width 1151 height 27
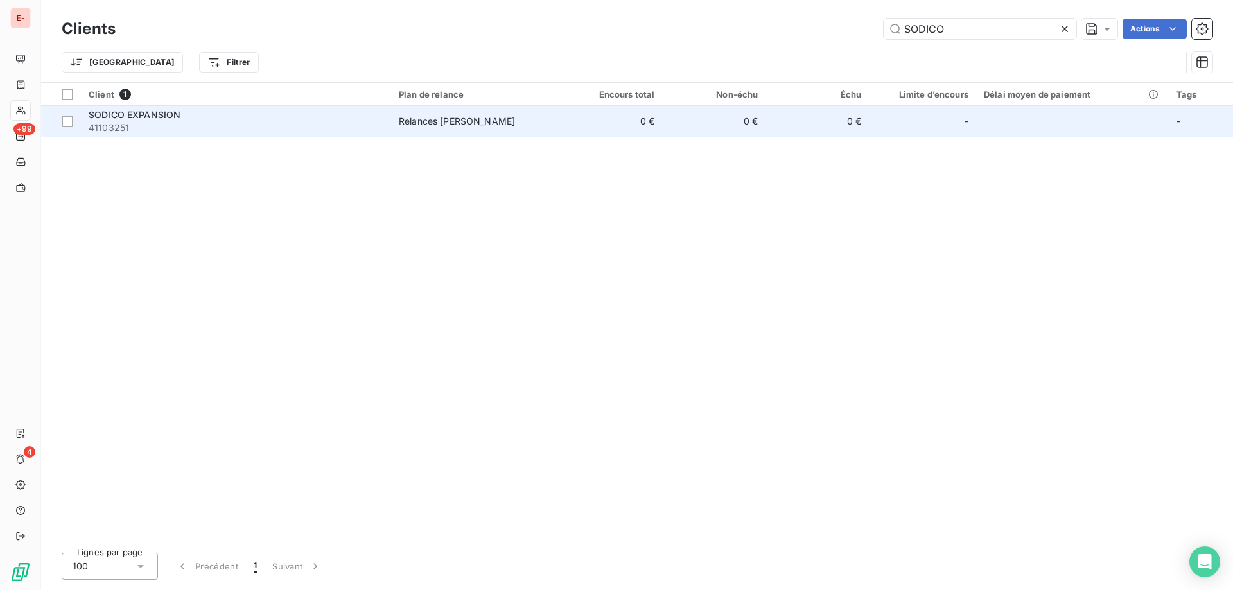
type input "SODICO"
click at [303, 132] on span "41103251" at bounding box center [236, 127] width 295 height 13
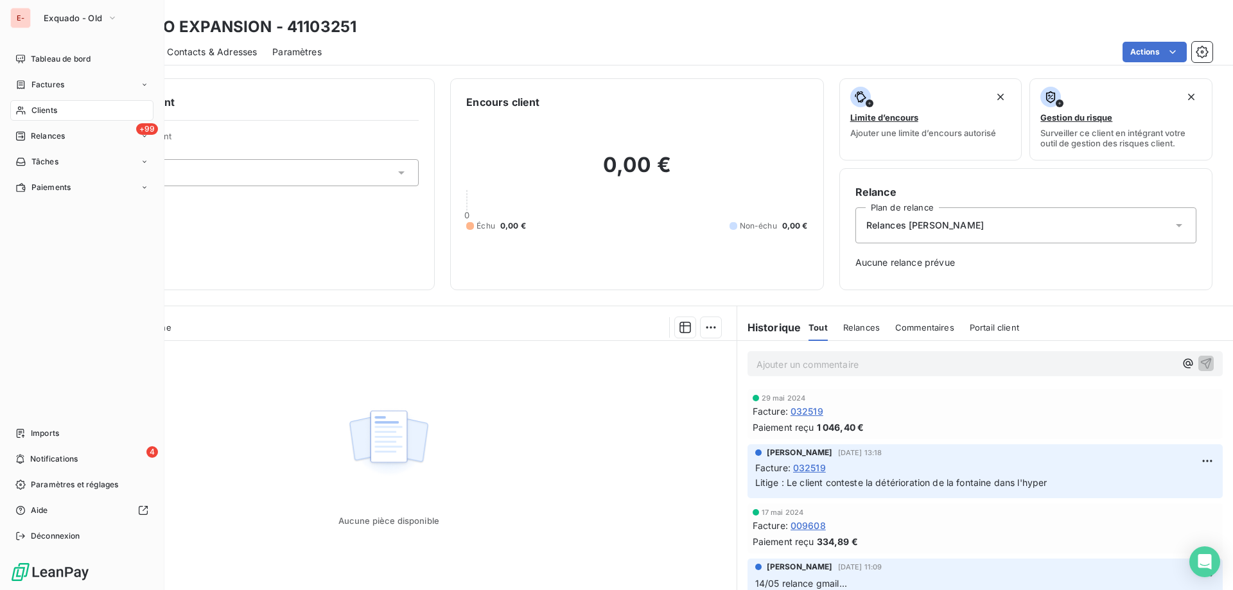
click at [22, 15] on div "E-" at bounding box center [20, 18] width 21 height 21
click at [104, 12] on button "Exquado - Old" at bounding box center [80, 18] width 89 height 21
click at [24, 62] on icon at bounding box center [20, 59] width 10 height 10
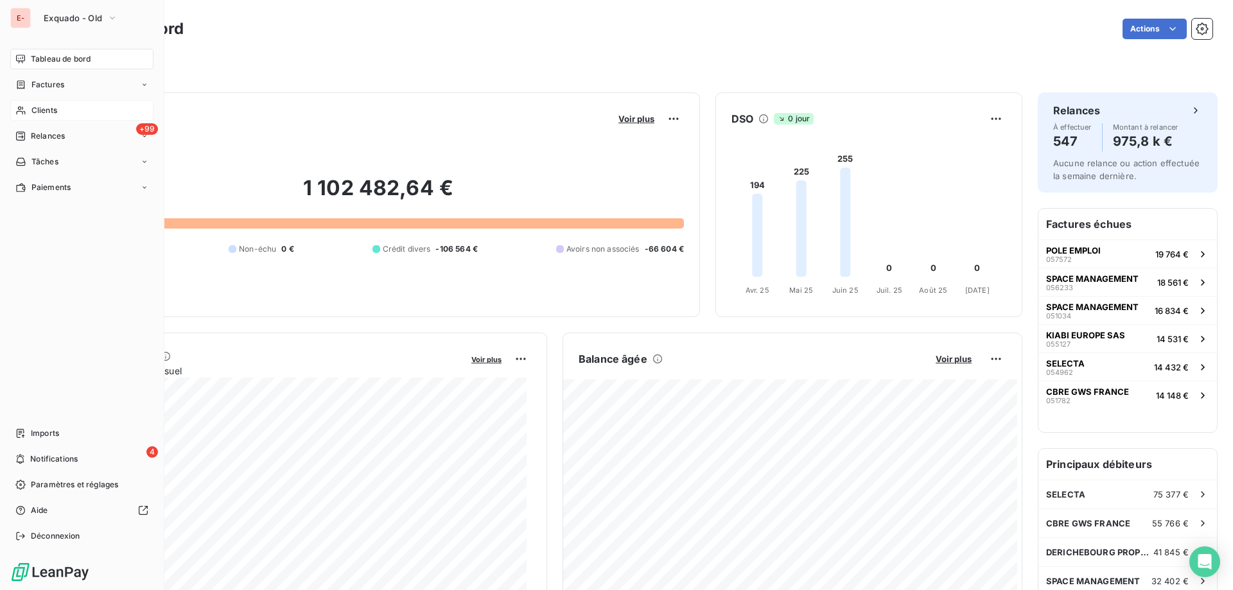
click at [25, 16] on div "E-" at bounding box center [20, 18] width 21 height 21
click at [64, 18] on span "Exquado - Old" at bounding box center [73, 18] width 58 height 10
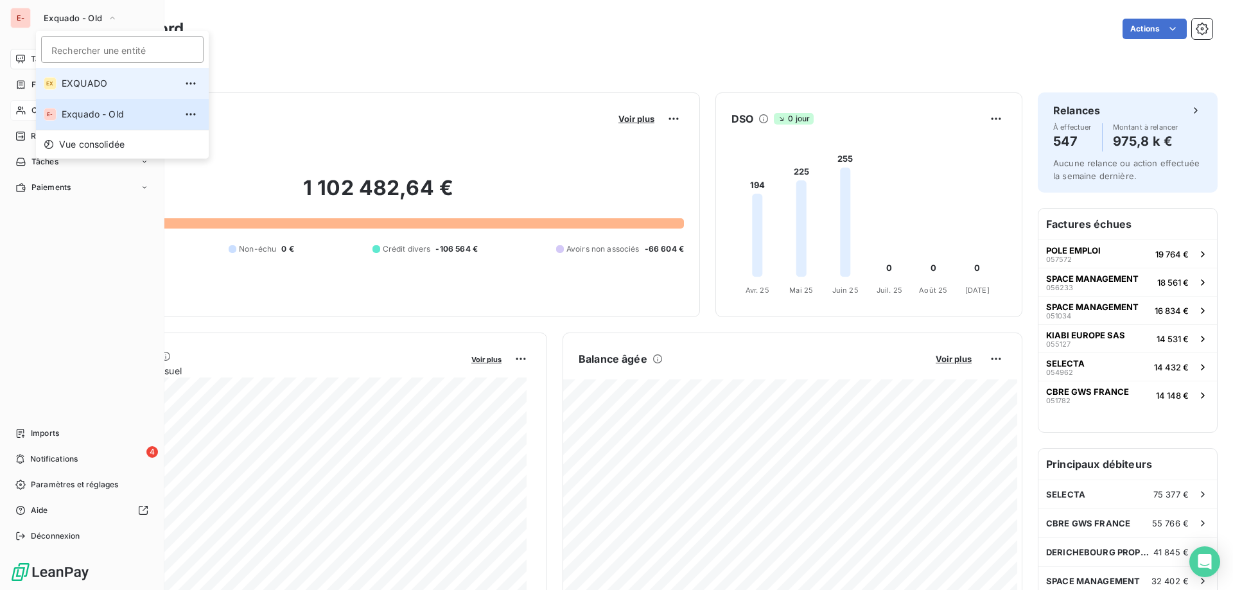
click at [100, 76] on li "EX EXQUADO" at bounding box center [122, 83] width 173 height 31
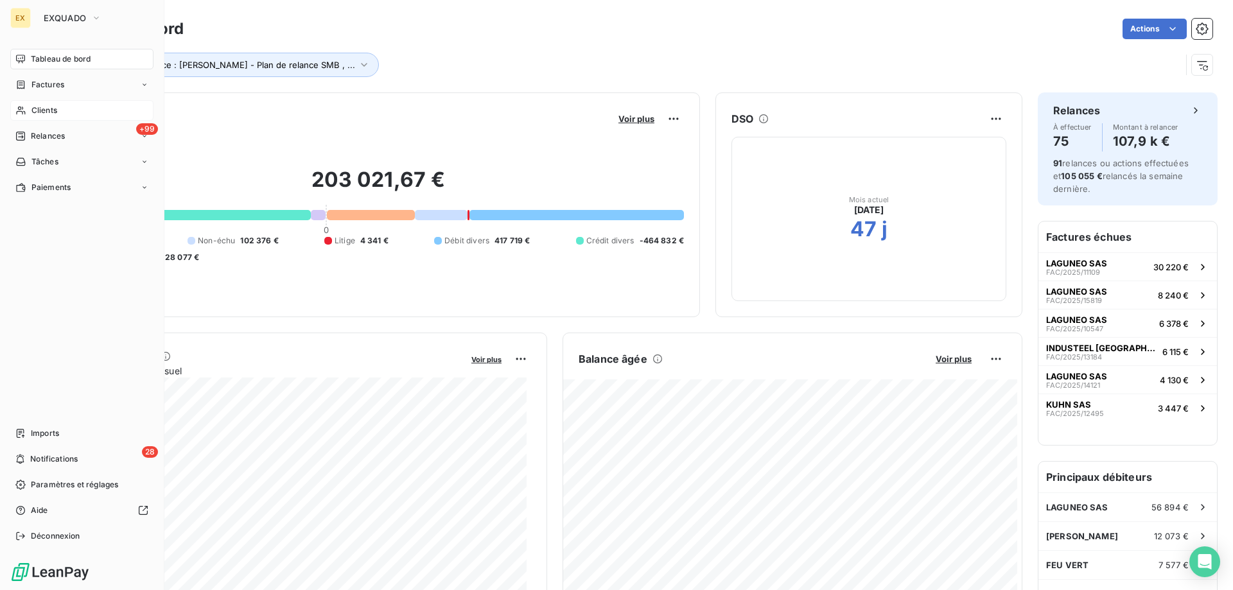
click at [33, 120] on div "Clients" at bounding box center [81, 110] width 143 height 21
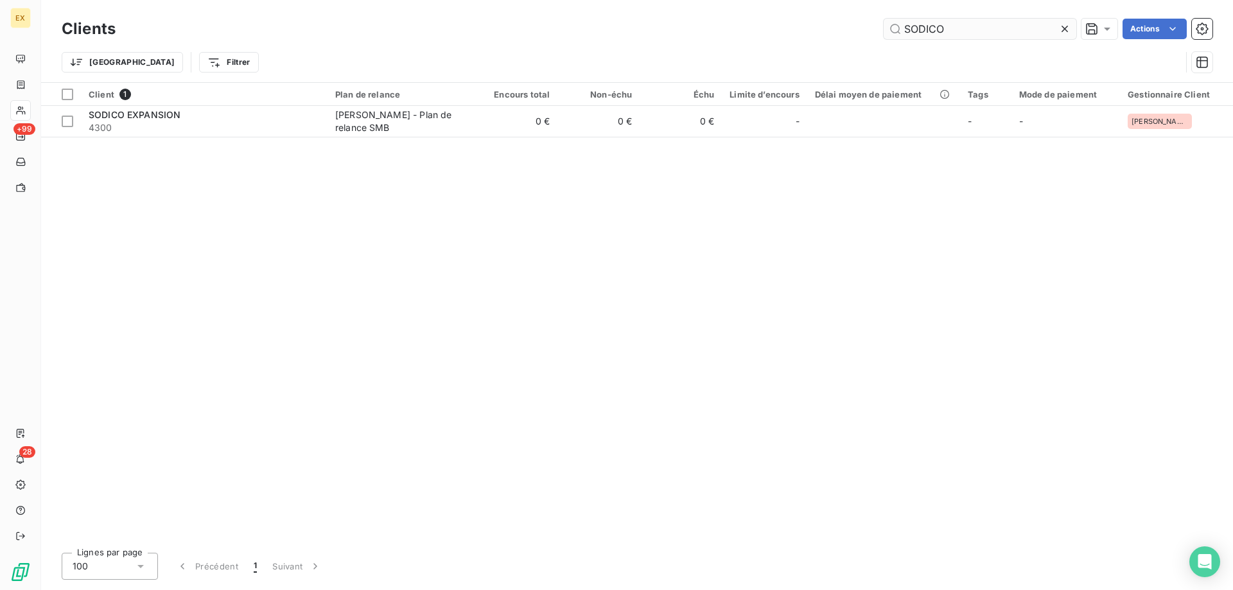
drag, startPoint x: 978, startPoint y: 20, endPoint x: 886, endPoint y: 29, distance: 91.7
click at [886, 29] on input "SODICO" at bounding box center [980, 29] width 193 height 21
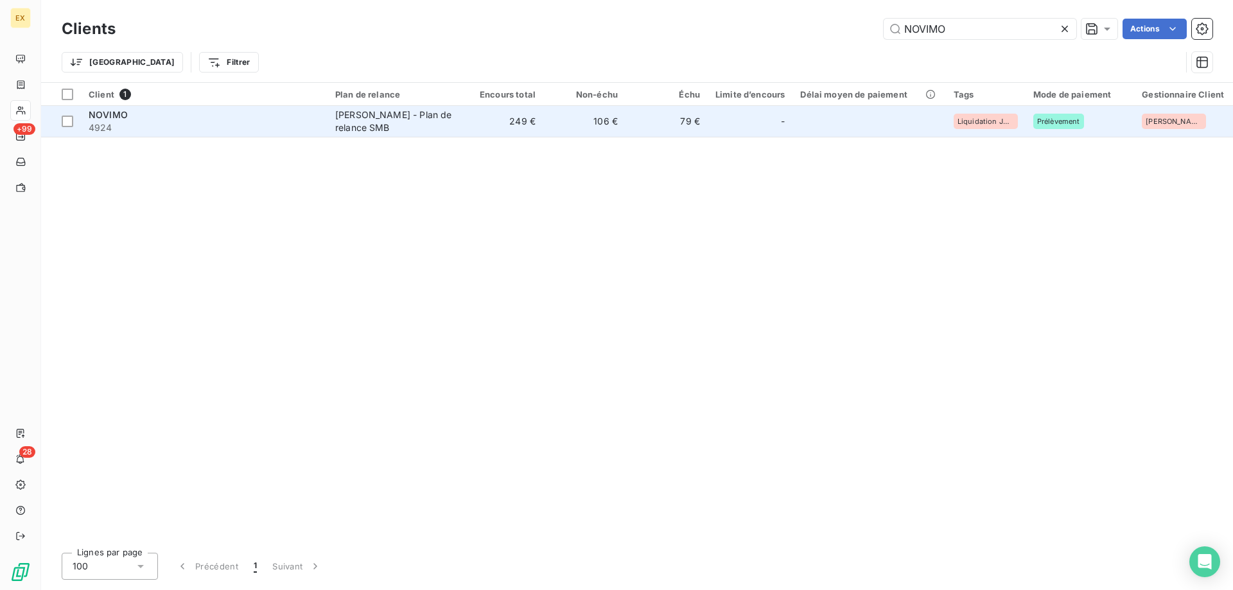
type input "NOVIMO"
click at [307, 130] on span "4924" at bounding box center [204, 127] width 231 height 13
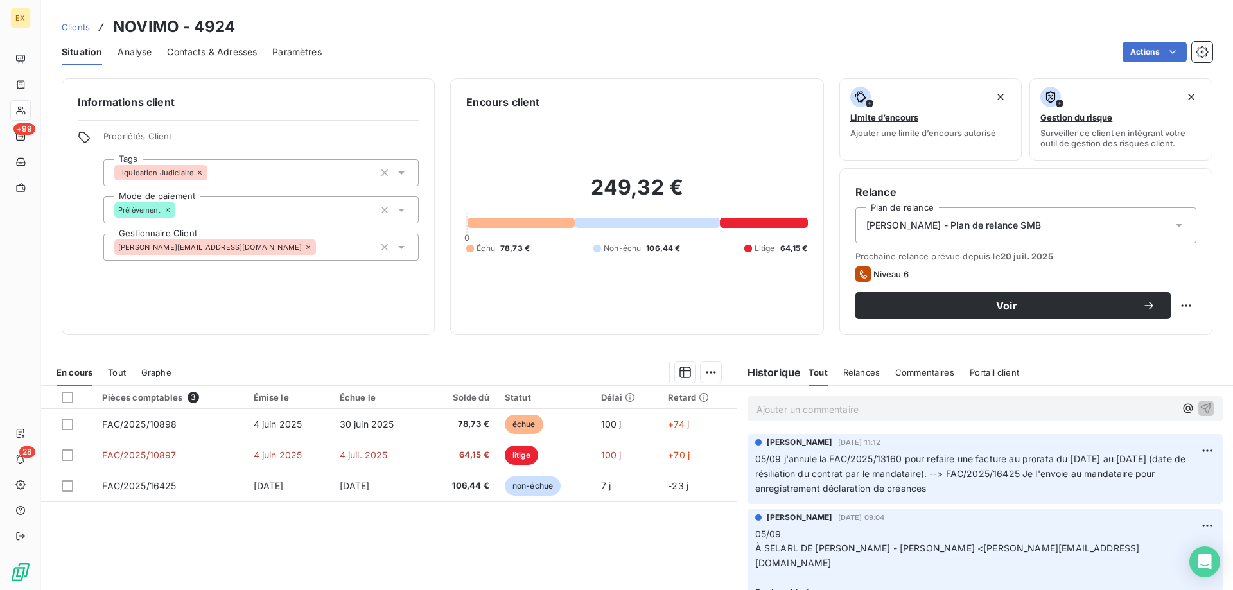
click at [919, 398] on div "Ajouter un commentaire ﻿" at bounding box center [985, 408] width 475 height 25
click at [918, 402] on p "Ajouter un commentaire ﻿" at bounding box center [966, 409] width 419 height 16
click at [917, 409] on p "Ajouter un commentaire ﻿" at bounding box center [966, 409] width 419 height 16
click at [1089, 409] on p "De: Secretariat Judicaire Argenteuil <[EMAIL_ADDRESS][DOMAIN_NAME]>" at bounding box center [966, 408] width 419 height 15
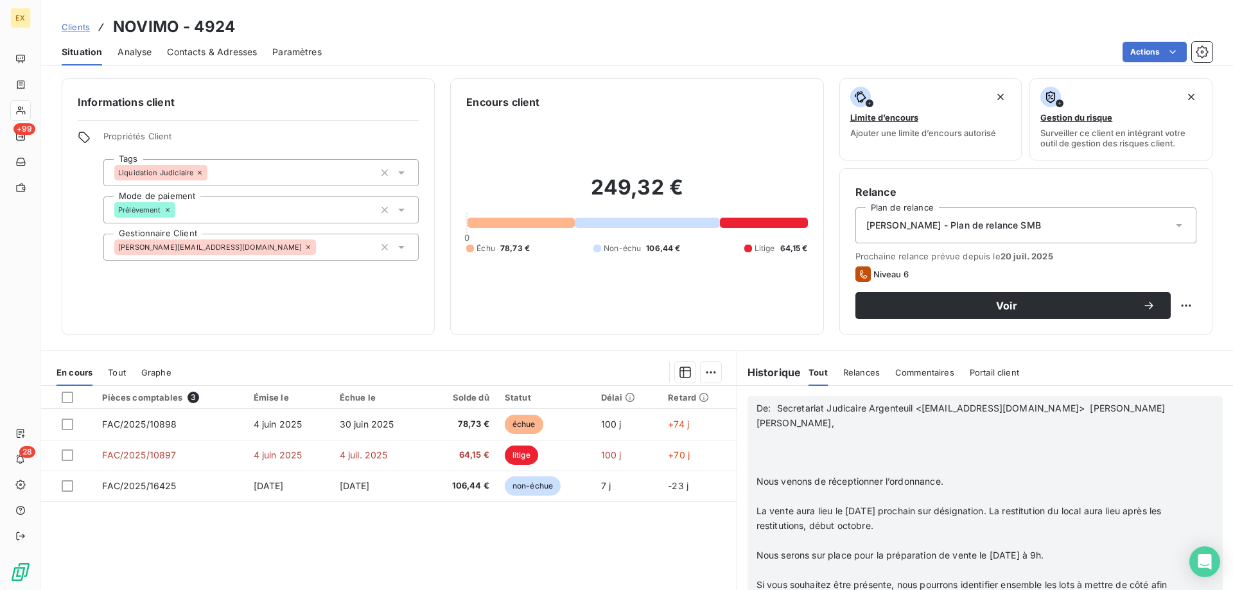
click at [869, 461] on p "﻿" at bounding box center [969, 468] width 424 height 15
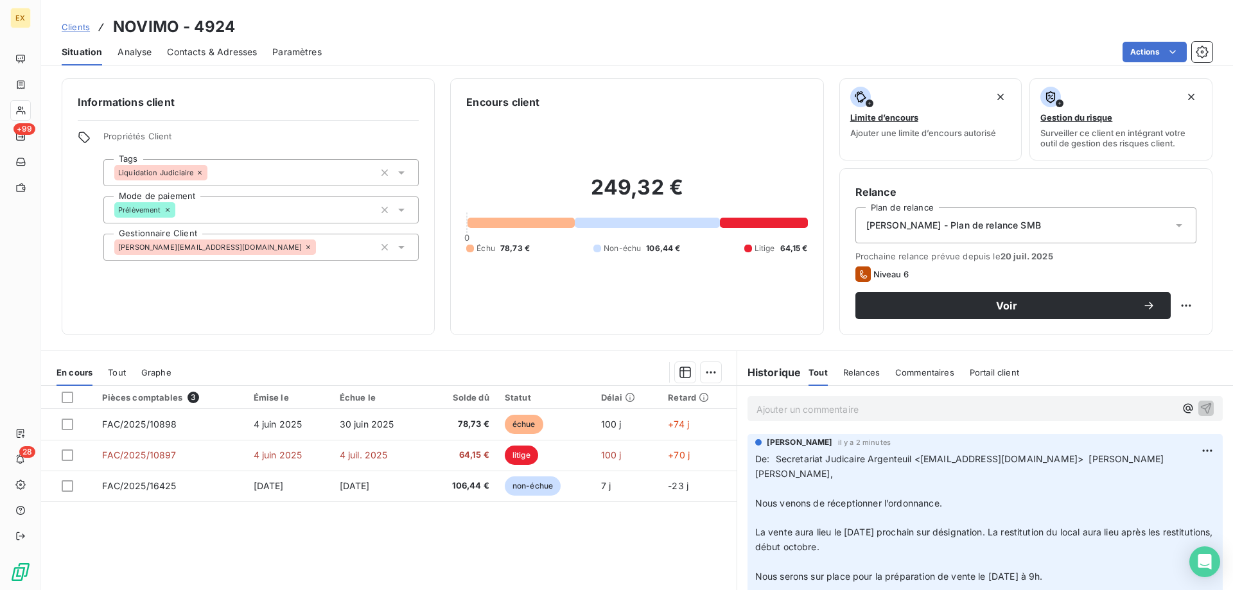
click at [822, 415] on p "Ajouter un commentaire ﻿" at bounding box center [966, 409] width 419 height 16
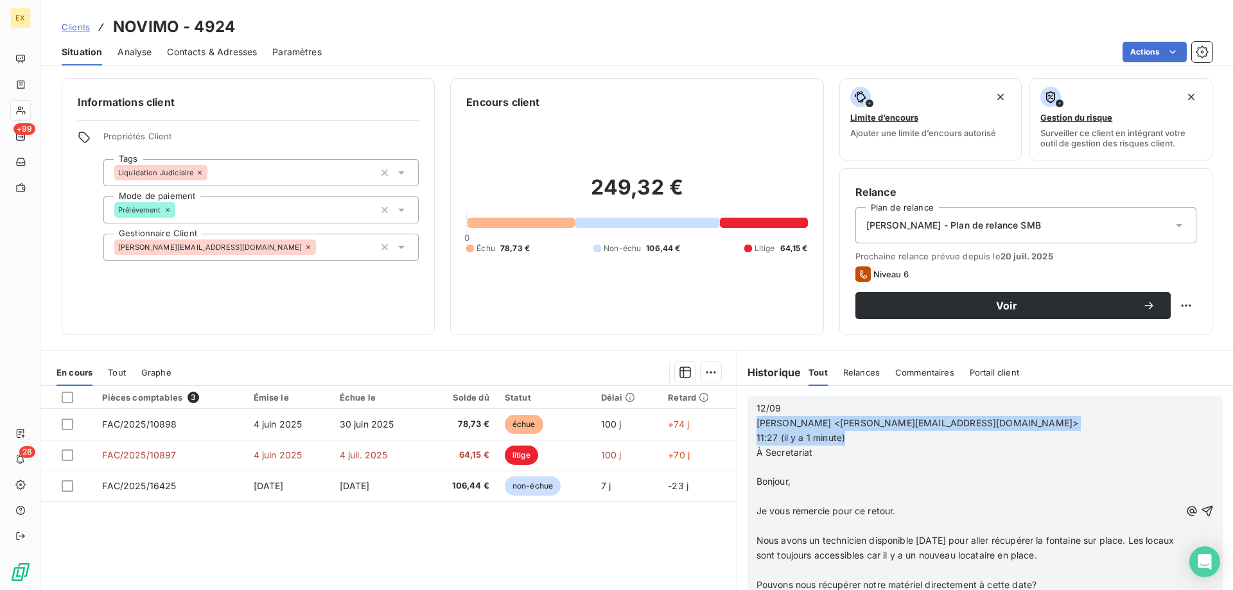
drag, startPoint x: 849, startPoint y: 434, endPoint x: 748, endPoint y: 428, distance: 101.0
click at [748, 428] on div "12/09 [PERSON_NAME] <[PERSON_NAME][EMAIL_ADDRESS][DOMAIN_NAME]> 11:27 (il y a 1…" at bounding box center [985, 510] width 475 height 229
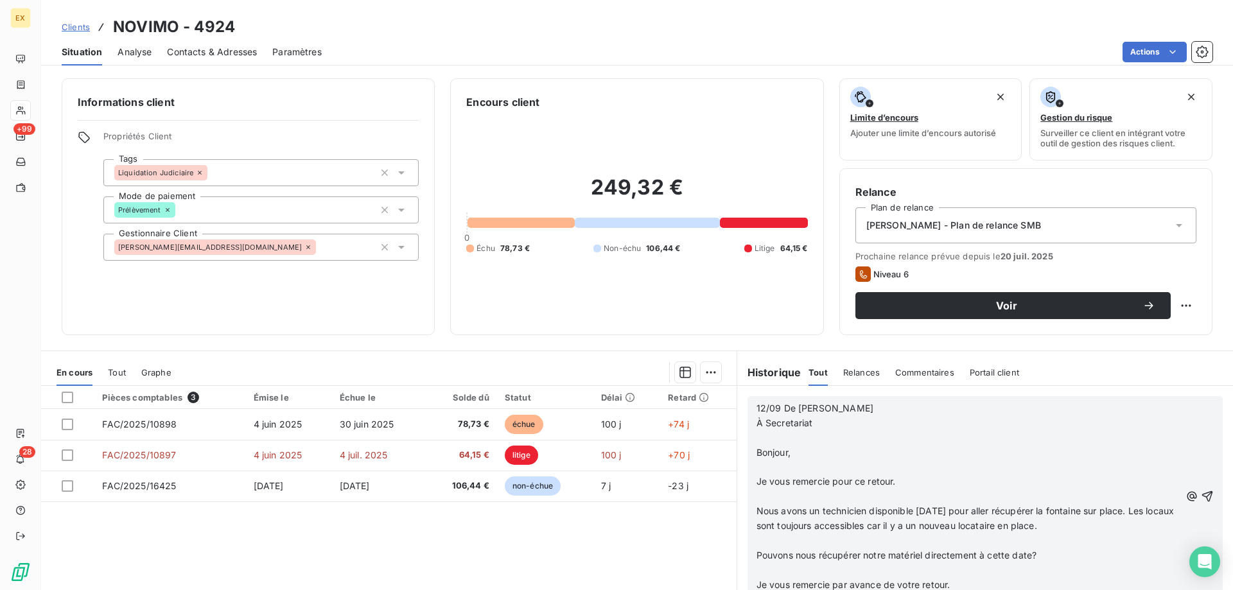
scroll to position [128, 0]
click at [1201, 494] on icon "button" at bounding box center [1207, 496] width 13 height 13
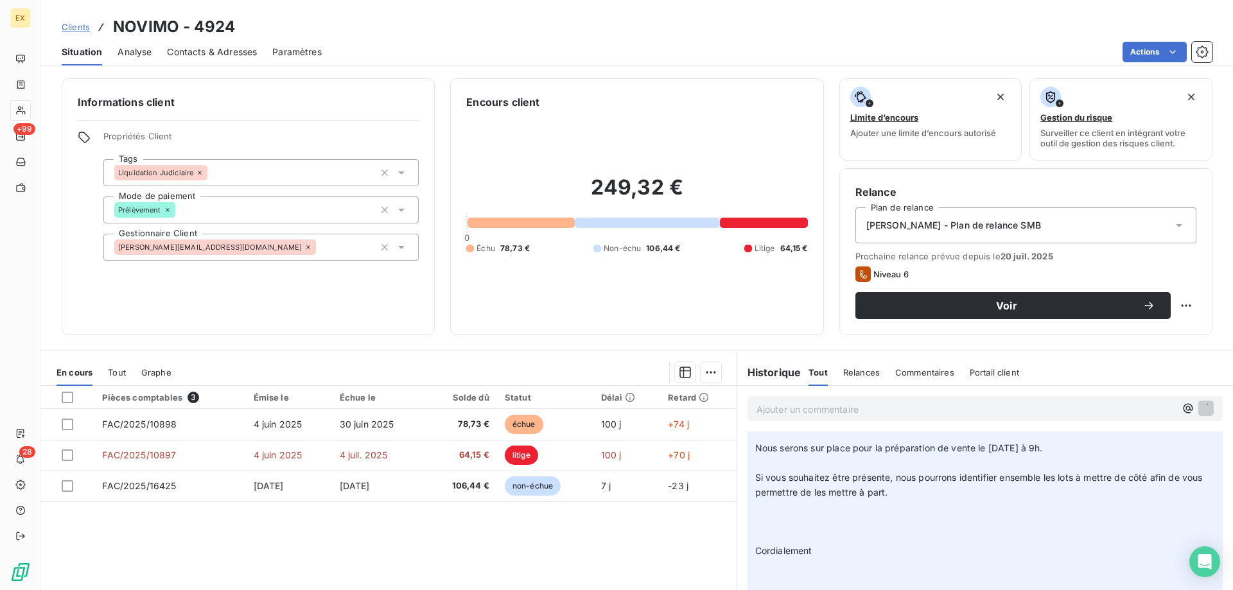
scroll to position [0, 0]
